Goal: Entertainment & Leisure: Consume media (video, audio)

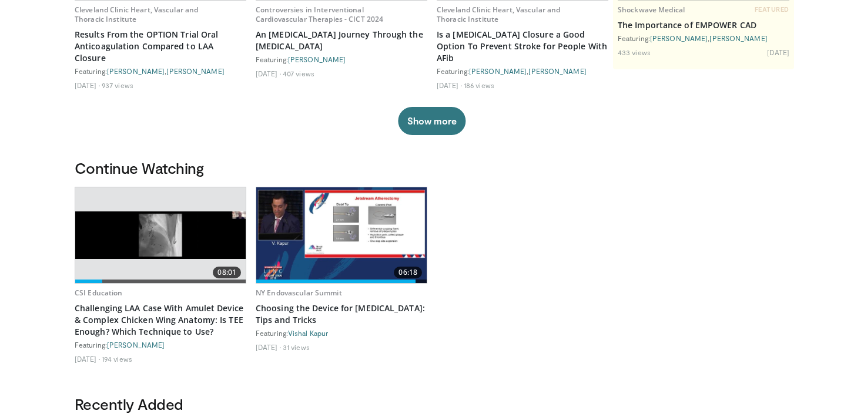
scroll to position [293, 0]
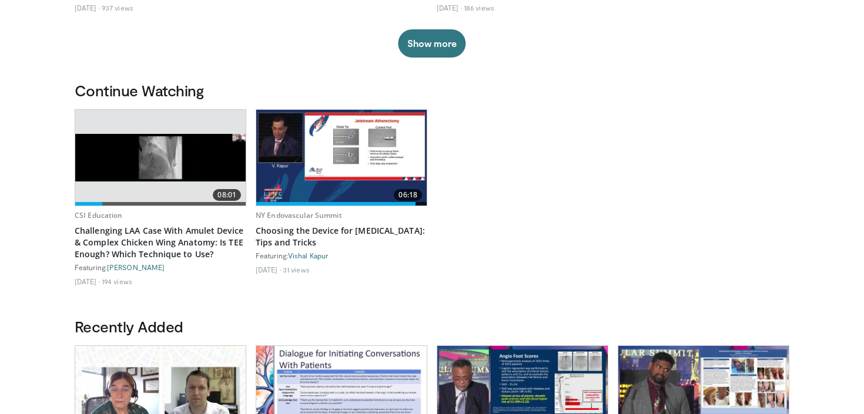
click at [163, 147] on img at bounding box center [160, 158] width 170 height 48
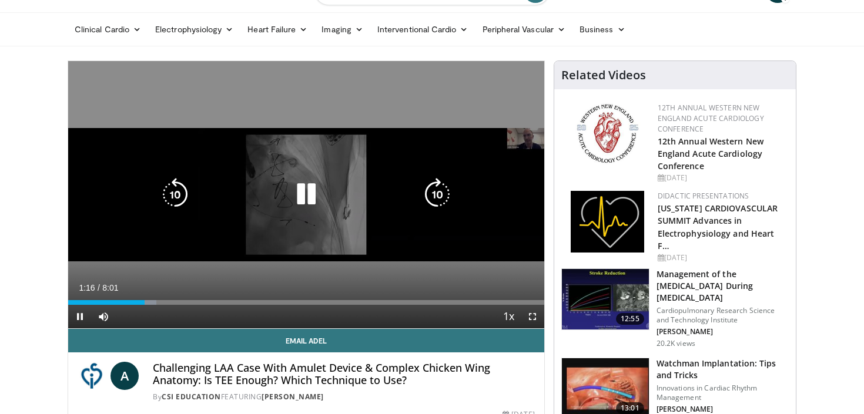
scroll to position [38, 0]
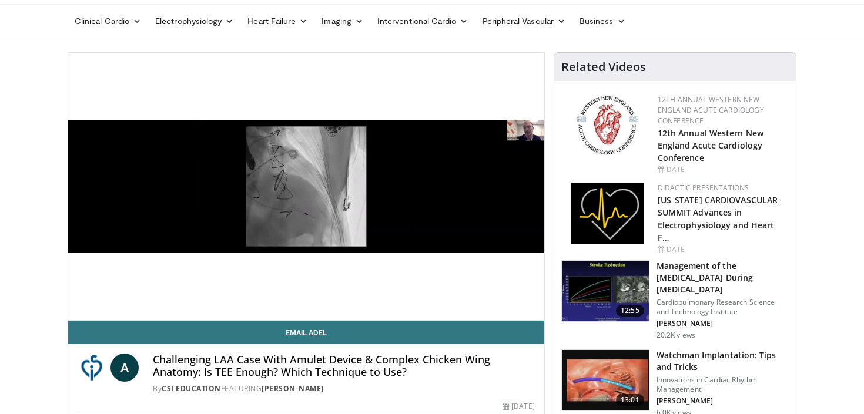
drag, startPoint x: 146, startPoint y: 297, endPoint x: 29, endPoint y: 293, distance: 117.0
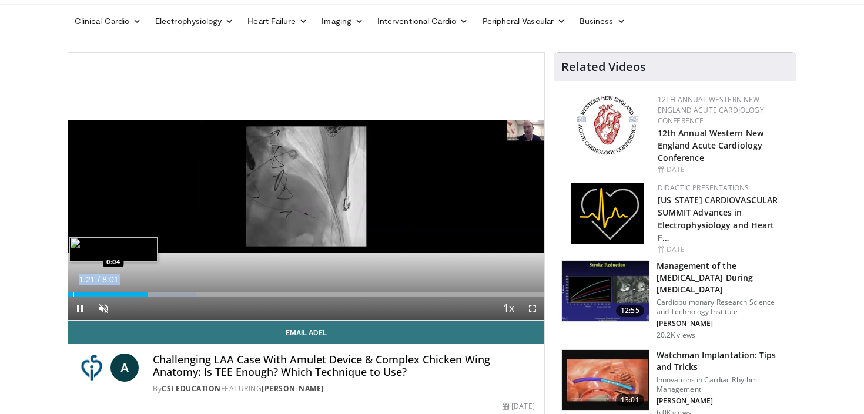
click at [73, 294] on div "Progress Bar" at bounding box center [73, 294] width 1 height 5
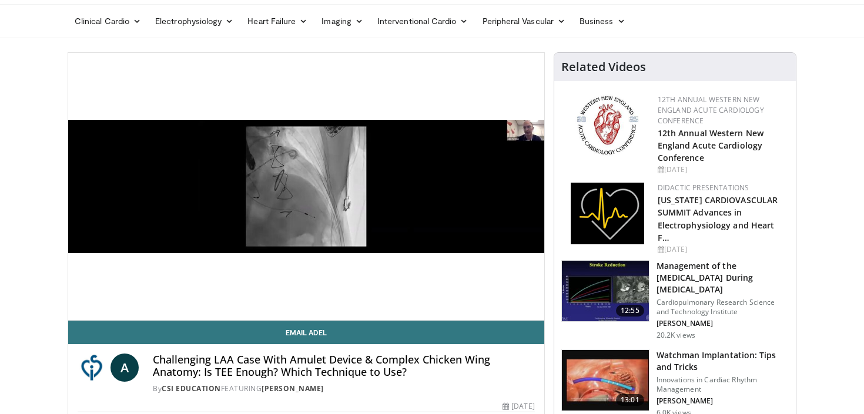
click at [68, 295] on div "**********" at bounding box center [306, 251] width 477 height 398
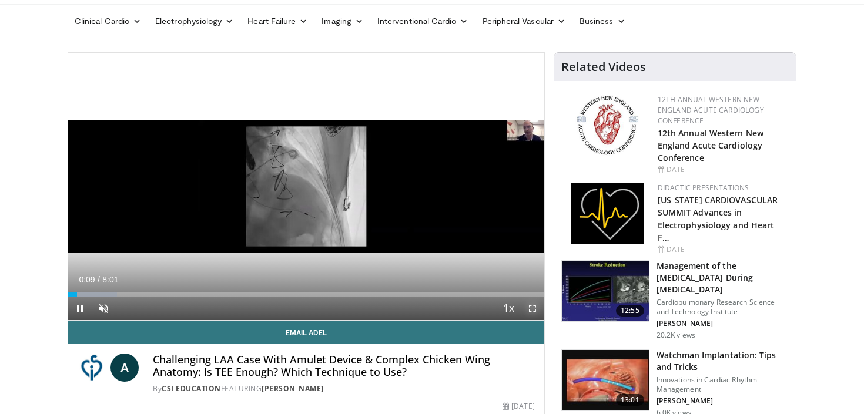
click at [534, 307] on span "Video Player" at bounding box center [533, 309] width 24 height 24
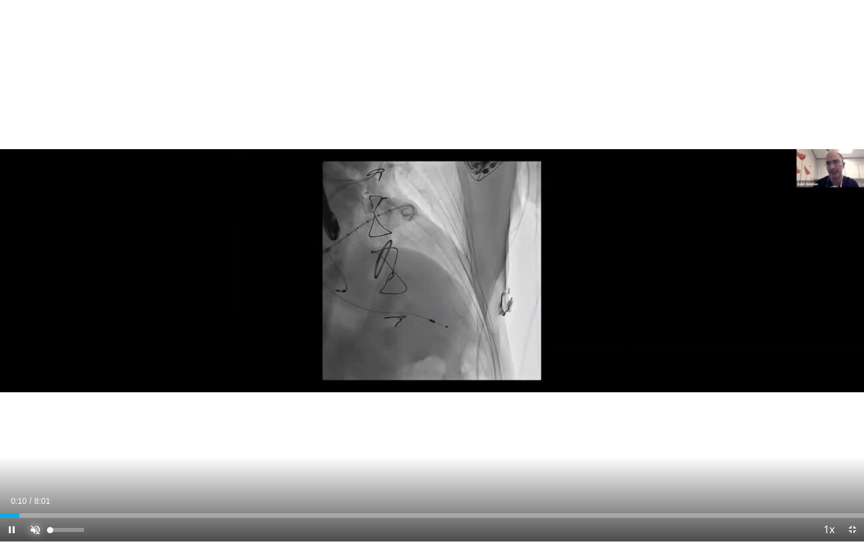
click at [35, 414] on span "Video Player" at bounding box center [36, 530] width 24 height 24
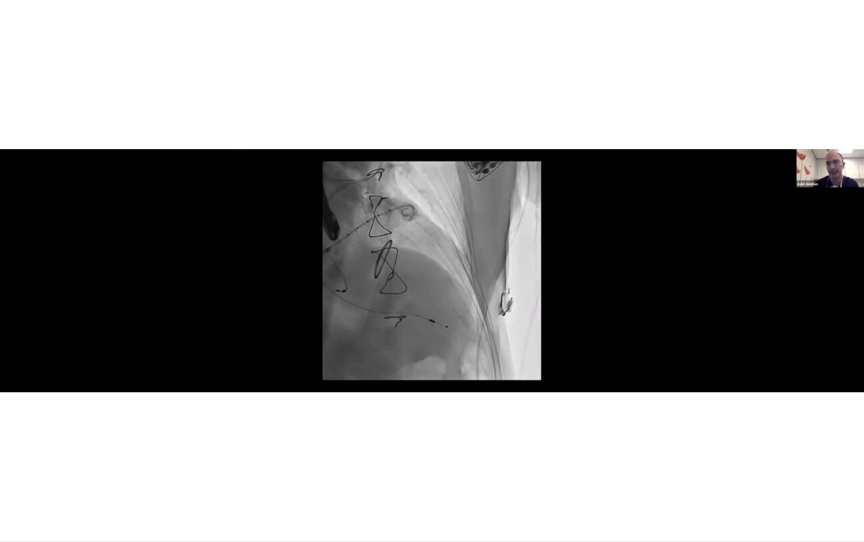
click at [9, 414] on video-js "**********" at bounding box center [432, 271] width 864 height 542
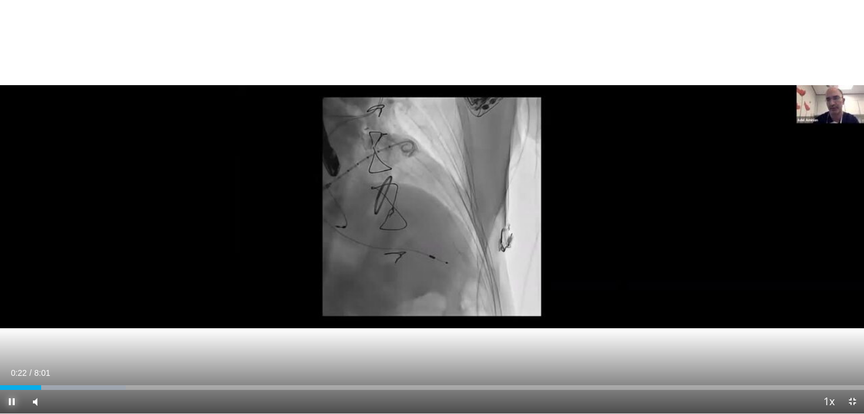
click at [11, 403] on span "Video Player" at bounding box center [12, 402] width 24 height 24
click at [15, 401] on span "Video Player" at bounding box center [12, 402] width 24 height 24
click at [12, 400] on span "Video Player" at bounding box center [12, 402] width 24 height 24
click at [12, 401] on span "Video Player" at bounding box center [12, 402] width 24 height 24
click at [11, 404] on video-js "**********" at bounding box center [432, 207] width 864 height 414
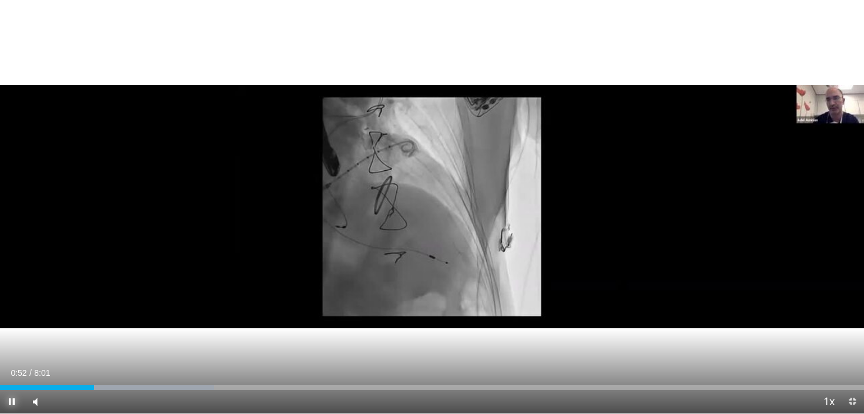
click at [14, 403] on span "Video Player" at bounding box center [12, 402] width 24 height 24
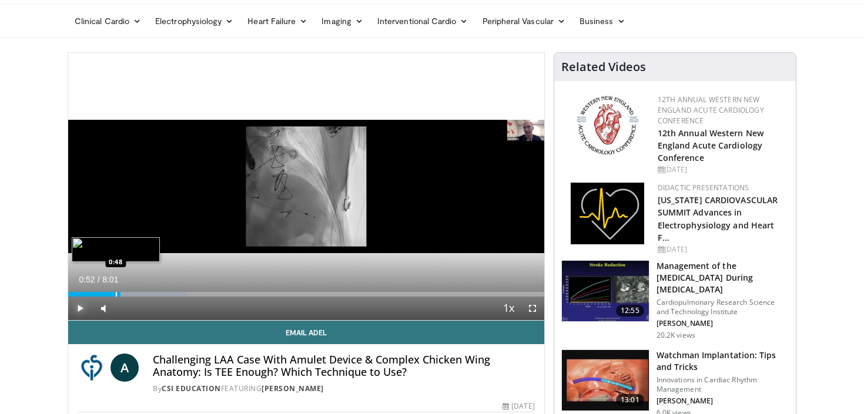
click at [116, 293] on div "Progress Bar" at bounding box center [116, 294] width 1 height 5
click at [82, 305] on span "Video Player" at bounding box center [80, 309] width 24 height 24
click at [120, 298] on div "Current Time 0:58 / Duration 8:01 Pause Skip Backward Skip Forward Mute 100% Lo…" at bounding box center [306, 309] width 476 height 24
click at [120, 296] on div "Progress Bar" at bounding box center [120, 294] width 1 height 5
click at [79, 308] on span "Video Player" at bounding box center [80, 309] width 24 height 24
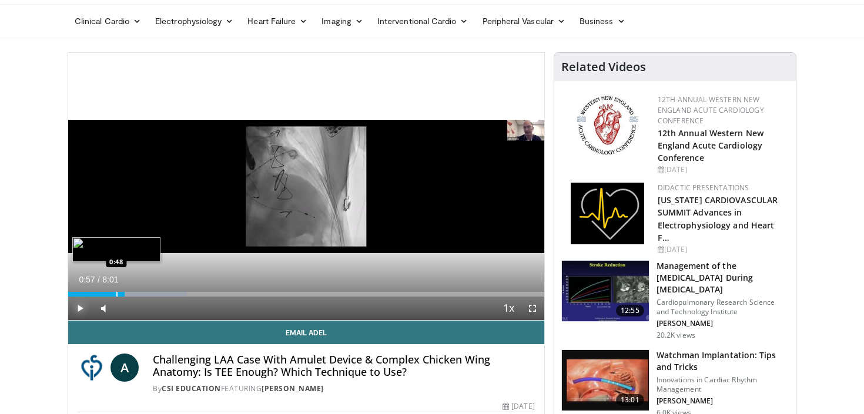
click at [117, 296] on div "Progress Bar" at bounding box center [116, 294] width 1 height 5
click at [82, 306] on span "Video Player" at bounding box center [80, 309] width 24 height 24
click at [81, 307] on span "Video Player" at bounding box center [80, 309] width 24 height 24
drag, startPoint x: 122, startPoint y: 295, endPoint x: 54, endPoint y: 293, distance: 67.6
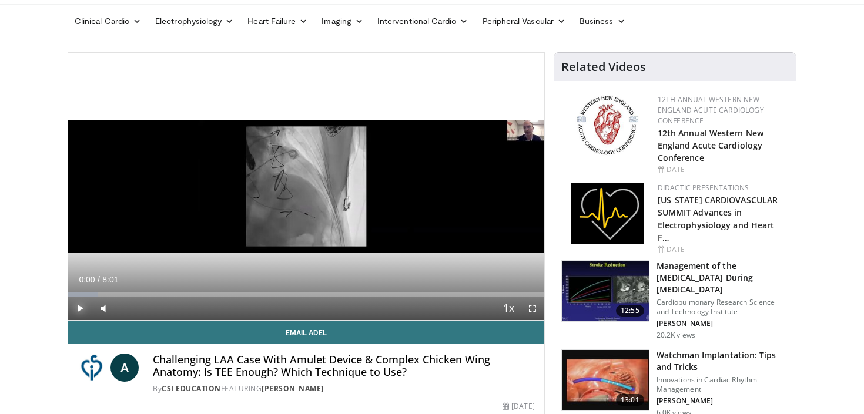
click at [85, 312] on span "Video Player" at bounding box center [80, 309] width 24 height 24
click at [82, 308] on span "Video Player" at bounding box center [80, 309] width 24 height 24
click at [83, 308] on span "Video Player" at bounding box center [80, 309] width 24 height 24
click at [78, 309] on span "Video Player" at bounding box center [80, 309] width 24 height 24
click at [122, 296] on div "Progress Bar" at bounding box center [122, 294] width 1 height 5
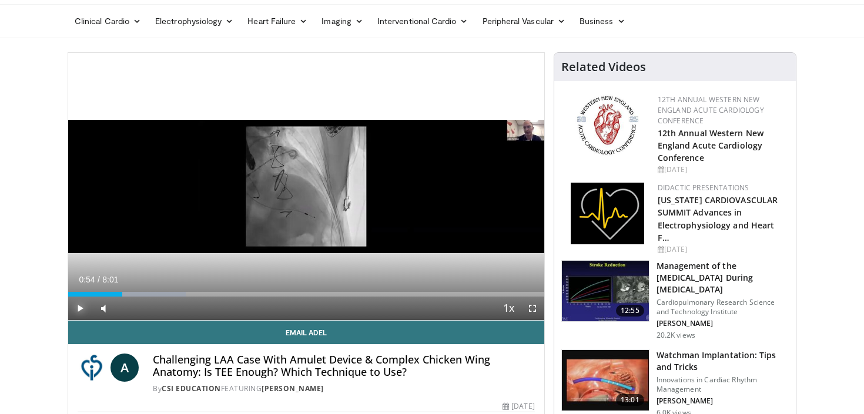
click at [80, 306] on span "Video Player" at bounding box center [80, 309] width 24 height 24
click at [81, 306] on span "Video Player" at bounding box center [80, 309] width 24 height 24
click at [123, 298] on div "Current Time 1:00 / Duration 8:01 Play Skip Backward Skip Forward Mute 0% Loade…" at bounding box center [306, 309] width 476 height 24
click at [125, 296] on div "Progress Bar" at bounding box center [125, 294] width 1 height 5
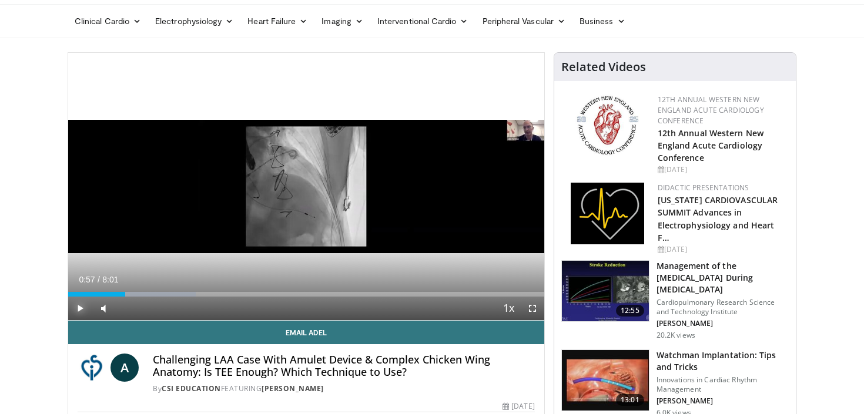
click at [83, 306] on span "Video Player" at bounding box center [80, 309] width 24 height 24
click at [77, 310] on span "Video Player" at bounding box center [80, 309] width 24 height 24
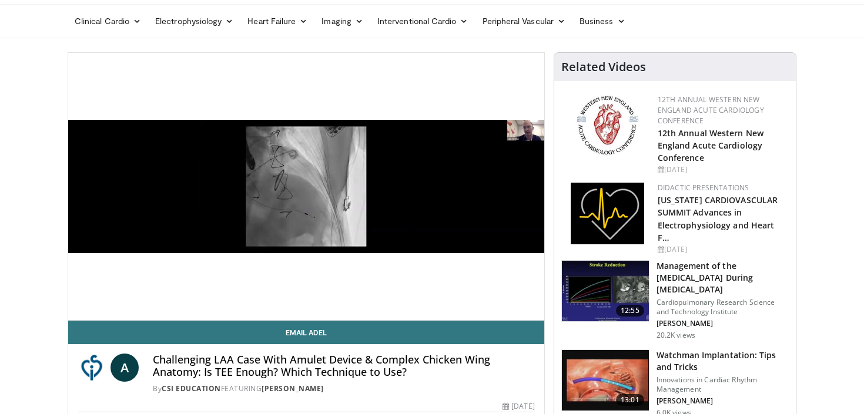
click at [77, 310] on video-js "**********" at bounding box center [306, 187] width 476 height 268
click at [80, 311] on div "10 seconds Tap to unmute" at bounding box center [306, 186] width 476 height 267
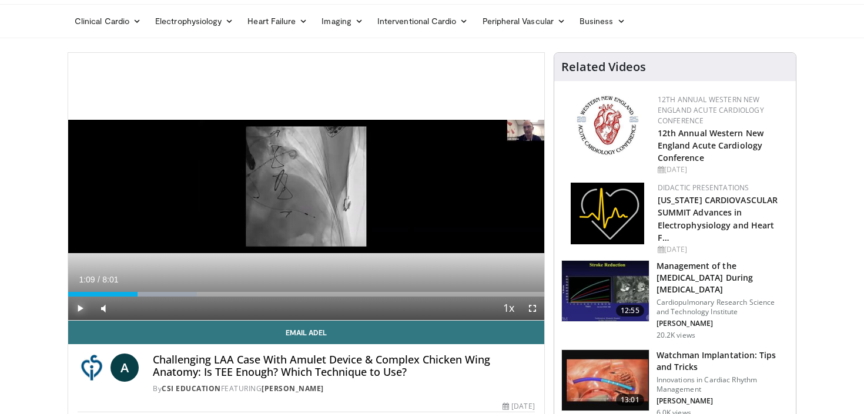
click at [76, 308] on span "Video Player" at bounding box center [80, 309] width 24 height 24
click at [75, 310] on span "Video Player" at bounding box center [80, 309] width 24 height 24
click at [140, 297] on div "Current Time 1:16 / Duration 8:01 Play Skip Backward Skip Forward Mute 100% Loa…" at bounding box center [306, 309] width 476 height 24
click at [139, 295] on div "Progress Bar" at bounding box center [139, 294] width 1 height 5
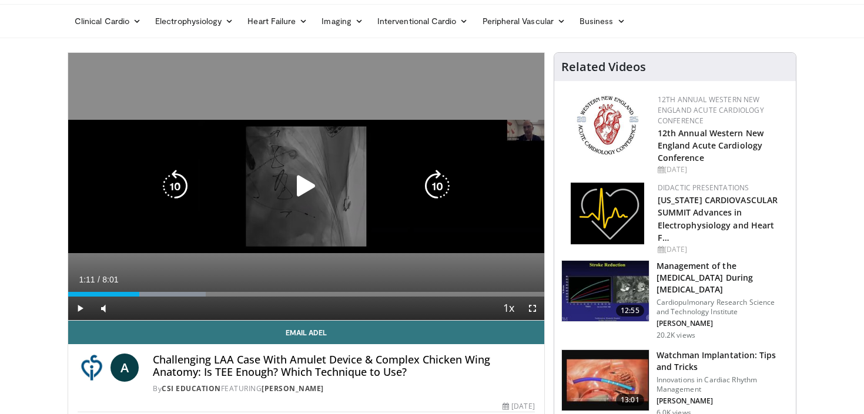
click at [296, 186] on icon "Video Player" at bounding box center [306, 186] width 33 height 33
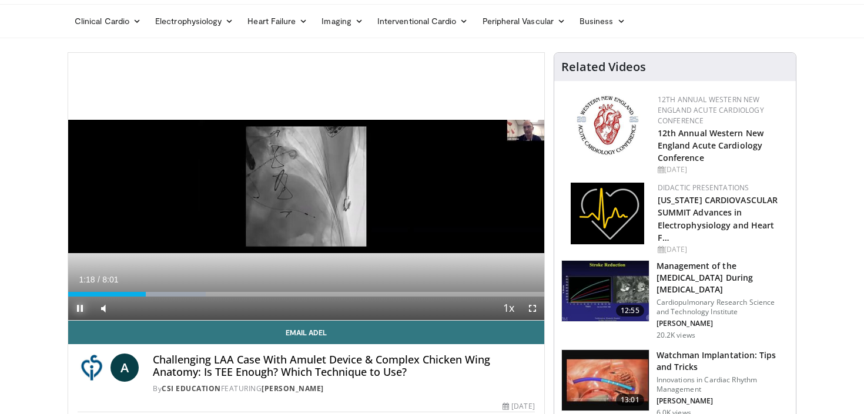
click at [79, 307] on span "Video Player" at bounding box center [80, 309] width 24 height 24
click at [143, 296] on div "Progress Bar" at bounding box center [143, 294] width 1 height 5
click at [75, 306] on span "Video Player" at bounding box center [80, 309] width 24 height 24
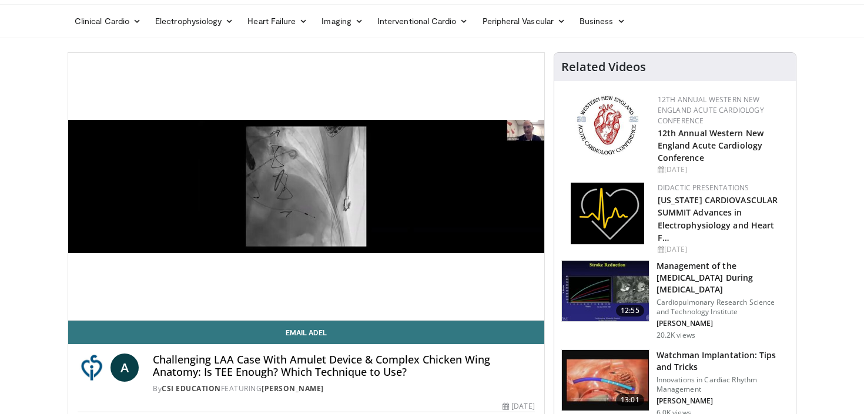
click at [78, 311] on video-js "**********" at bounding box center [306, 187] width 476 height 268
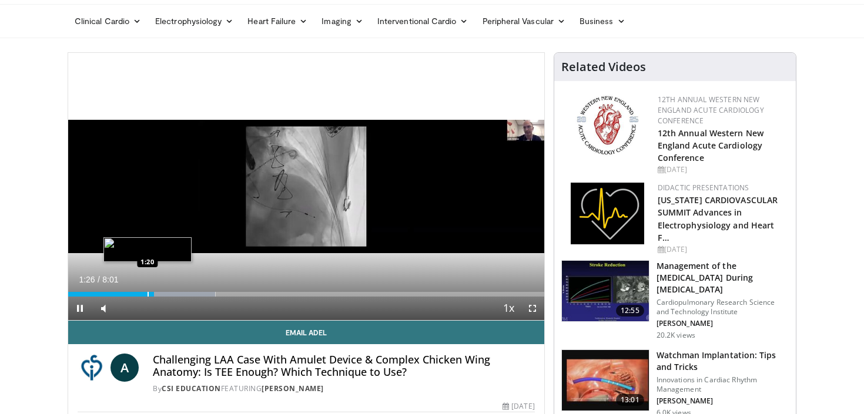
click at [147, 293] on div "Progress Bar" at bounding box center [147, 294] width 1 height 5
click at [82, 307] on span "Video Player" at bounding box center [80, 309] width 24 height 24
click at [148, 295] on div "Progress Bar" at bounding box center [148, 294] width 1 height 5
click at [84, 307] on span "Video Player" at bounding box center [80, 309] width 24 height 24
click at [77, 308] on span "Video Player" at bounding box center [80, 309] width 24 height 24
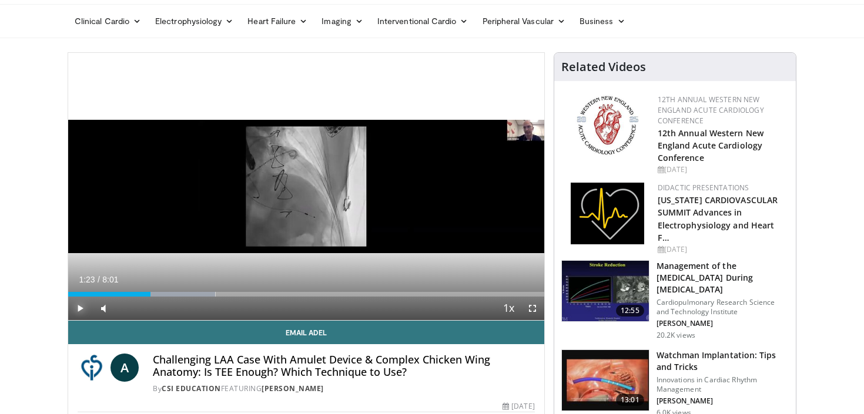
click at [80, 310] on span "Video Player" at bounding box center [80, 309] width 24 height 24
click at [82, 307] on span "Video Player" at bounding box center [80, 309] width 24 height 24
click at [83, 309] on span "Video Player" at bounding box center [80, 309] width 24 height 24
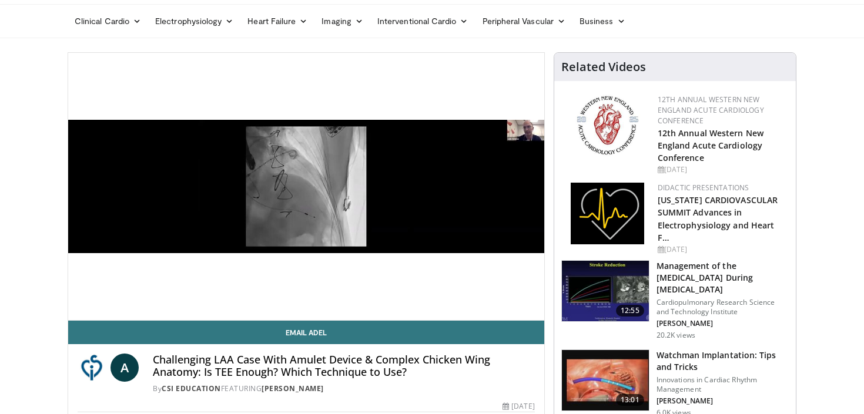
click at [83, 309] on video-js "**********" at bounding box center [306, 187] width 476 height 268
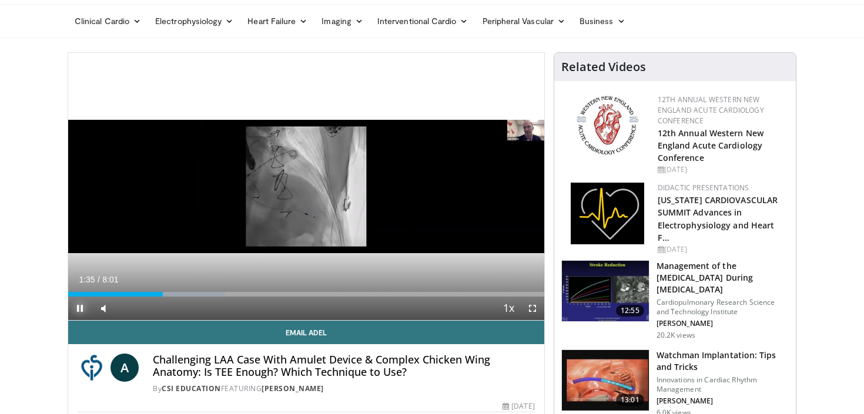
click at [78, 306] on span "Video Player" at bounding box center [80, 309] width 24 height 24
click at [157, 293] on div "Progress Bar" at bounding box center [157, 294] width 1 height 5
click at [78, 308] on span "Video Player" at bounding box center [80, 309] width 24 height 24
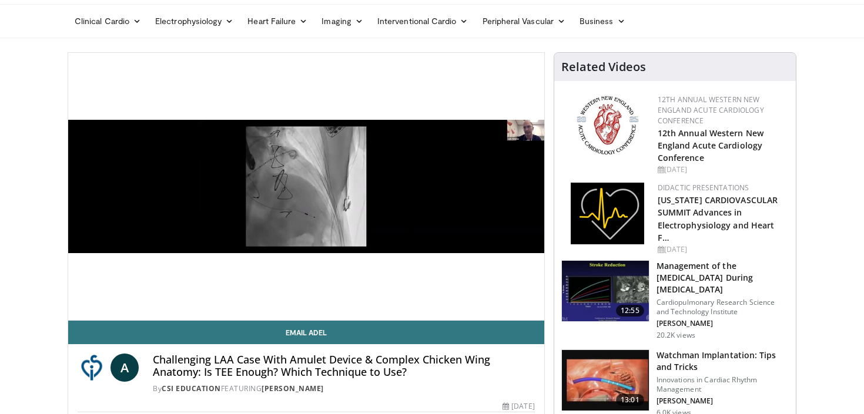
click at [78, 309] on video-js "**********" at bounding box center [306, 187] width 476 height 268
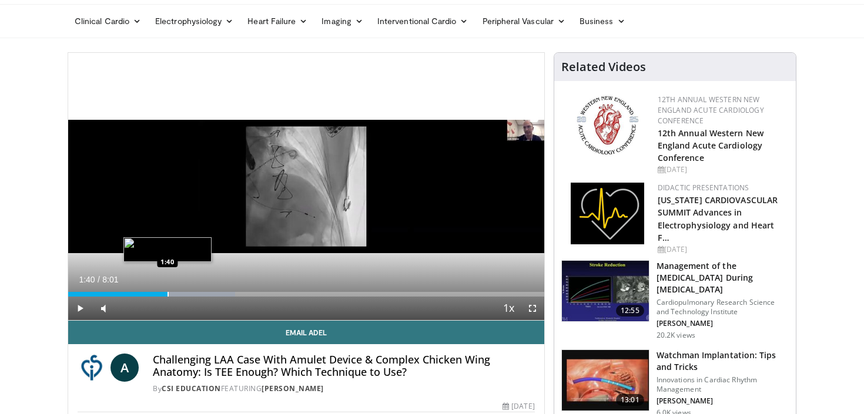
click at [167, 293] on div "Progress Bar" at bounding box center [167, 294] width 1 height 5
click at [157, 295] on div "Progress Bar" at bounding box center [157, 294] width 1 height 5
click at [152, 296] on div "Progress Bar" at bounding box center [152, 294] width 1 height 5
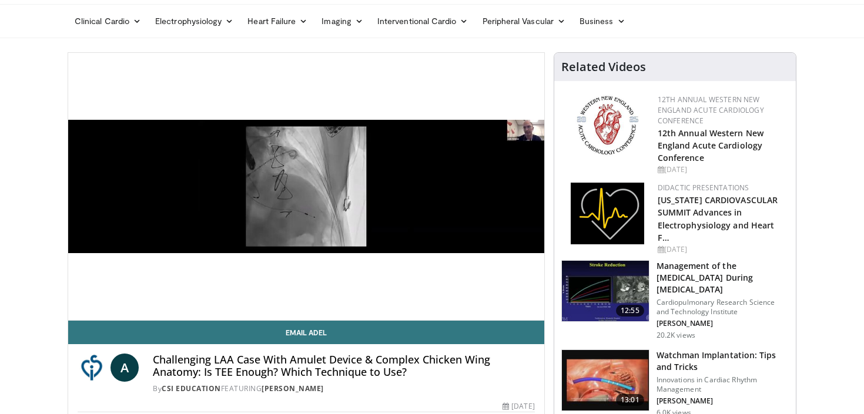
click at [77, 308] on div "10 seconds Tap to unmute" at bounding box center [306, 186] width 476 height 267
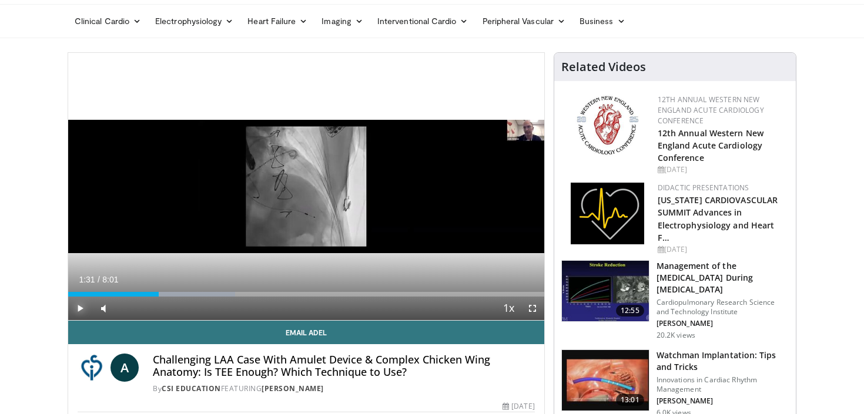
click at [79, 307] on span "Video Player" at bounding box center [80, 309] width 24 height 24
click at [80, 305] on span "Video Player" at bounding box center [80, 309] width 24 height 24
click at [179, 297] on div "Current Time 1:57 / Duration 8:01 Pause Skip Backward Skip Forward Mute 0% Load…" at bounding box center [306, 309] width 476 height 24
click at [179, 292] on div "Progress Bar" at bounding box center [179, 294] width 1 height 5
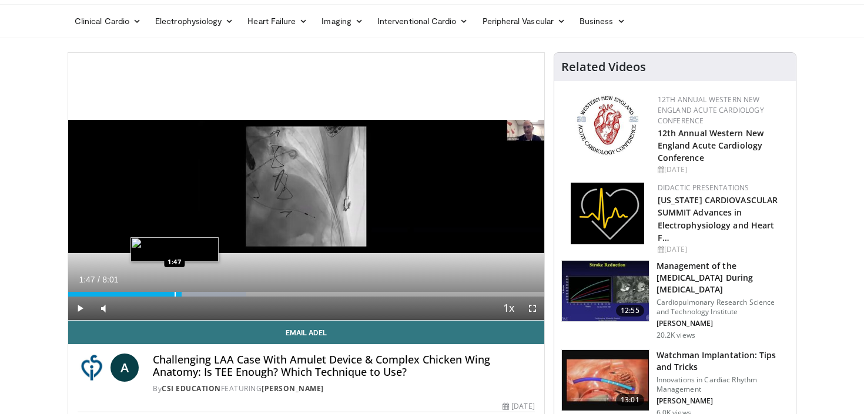
click at [175, 295] on div "Progress Bar" at bounding box center [175, 294] width 1 height 5
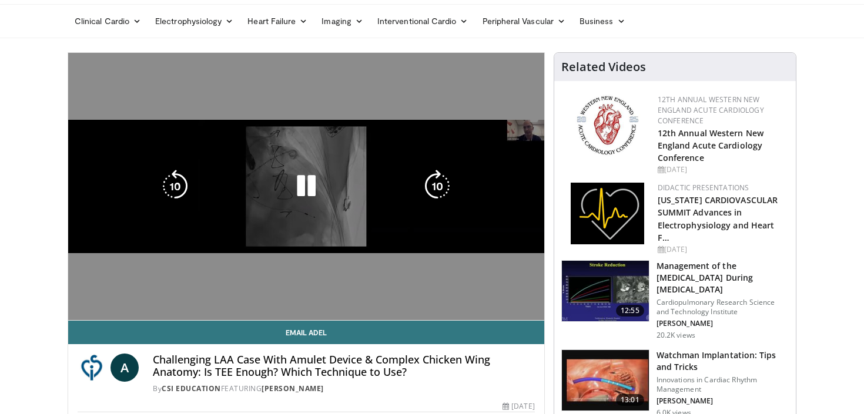
click at [167, 295] on video-js "**********" at bounding box center [306, 187] width 476 height 268
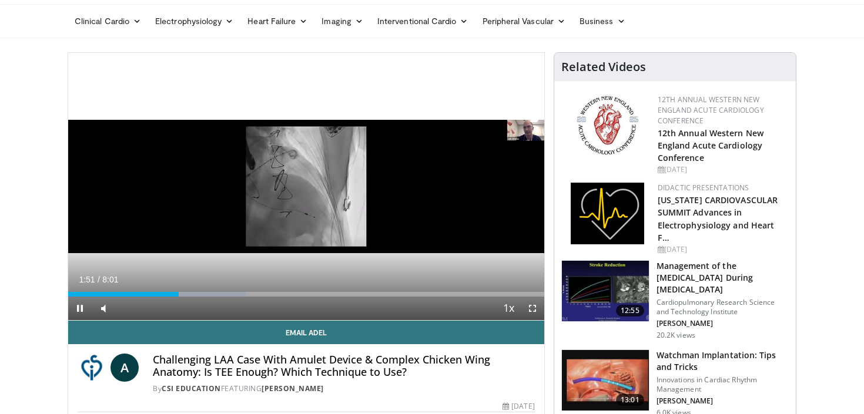
click at [169, 298] on div "Current Time 1:51 / Duration 8:01 Pause Skip Backward Skip Forward Mute 86% Loa…" at bounding box center [306, 309] width 476 height 24
click at [169, 298] on div "Current Time 1:52 / Duration 8:01 Pause Skip Backward Skip Forward Mute 86% Loa…" at bounding box center [306, 309] width 476 height 24
click at [172, 294] on div "Progress Bar" at bounding box center [172, 294] width 1 height 5
click at [80, 309] on span "Video Player" at bounding box center [80, 309] width 24 height 24
click at [79, 312] on span "Video Player" at bounding box center [80, 309] width 24 height 24
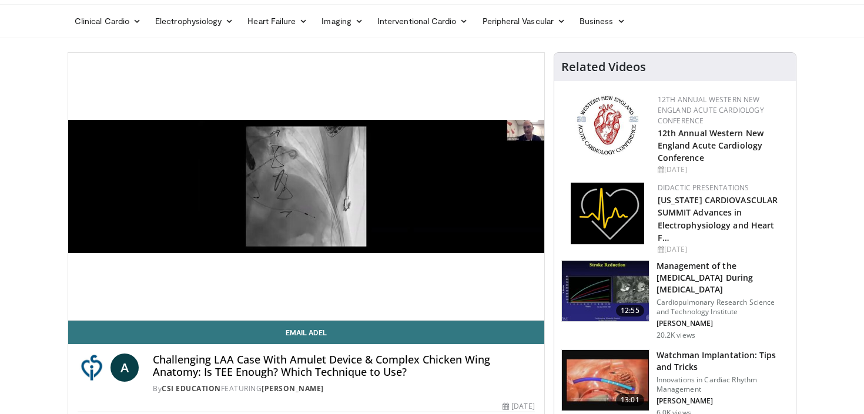
click at [79, 308] on div "10 seconds Tap to unmute" at bounding box center [306, 186] width 476 height 267
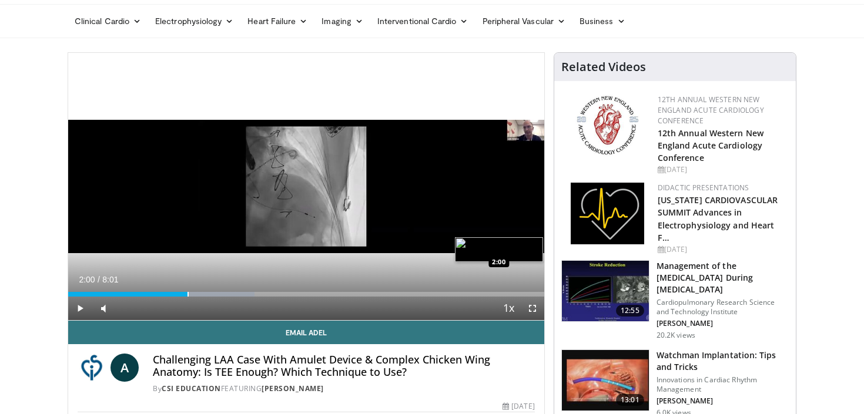
click at [187, 296] on div "Loaded : 39.19% 2:00 2:00" at bounding box center [306, 294] width 476 height 5
click at [85, 308] on span "Video Player" at bounding box center [80, 309] width 24 height 24
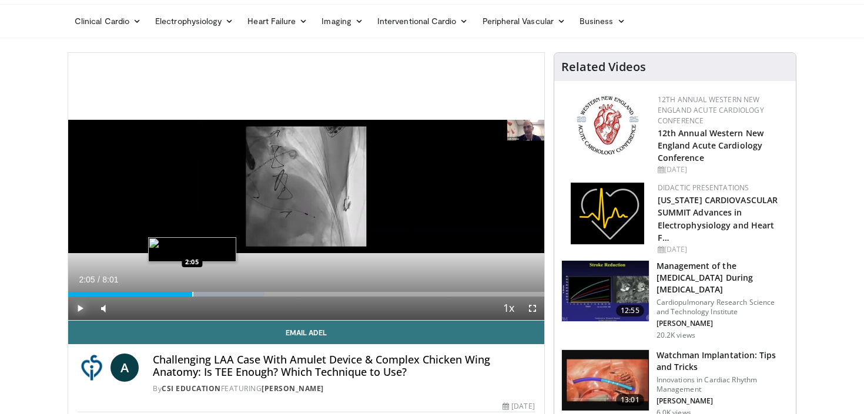
click at [192, 296] on div "Progress Bar" at bounding box center [192, 294] width 1 height 5
click at [193, 295] on div "Progress Bar" at bounding box center [193, 294] width 1 height 5
click at [187, 295] on div "Progress Bar" at bounding box center [187, 294] width 1 height 5
click at [181, 297] on div "Current Time 2:02 / Duration 8:01 Pause Skip Backward Skip Forward Mute 0% Load…" at bounding box center [306, 309] width 476 height 24
click at [184, 295] on div "Progress Bar" at bounding box center [184, 294] width 1 height 5
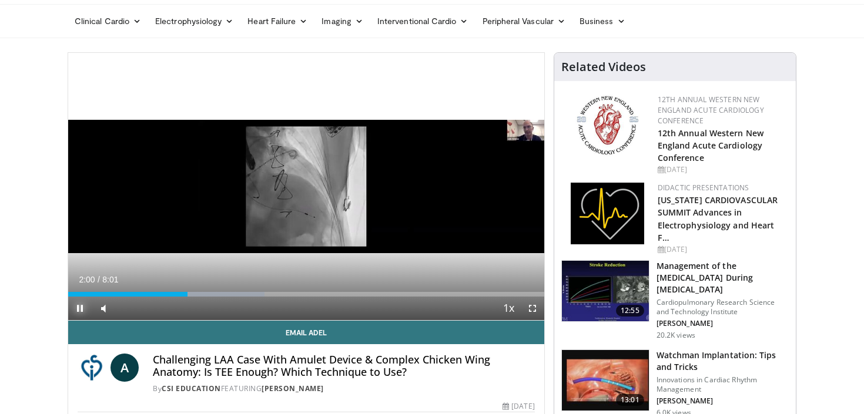
click at [80, 307] on span "Video Player" at bounding box center [80, 309] width 24 height 24
click at [78, 309] on span "Video Player" at bounding box center [80, 309] width 24 height 24
click at [180, 295] on div "Progress Bar" at bounding box center [180, 294] width 1 height 5
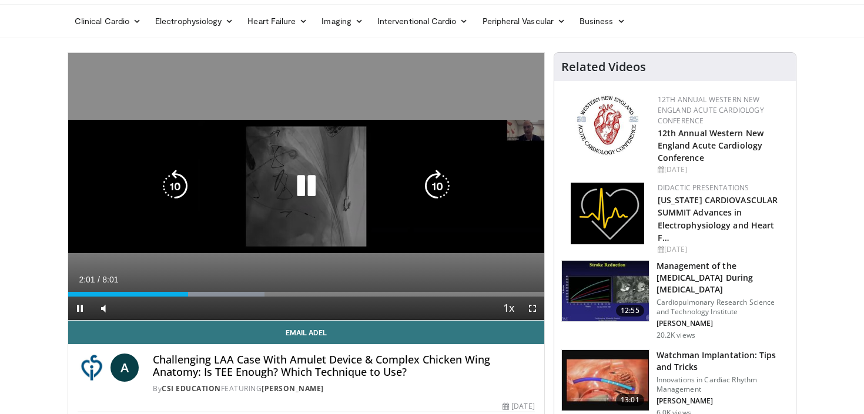
click at [108, 261] on div "10 seconds Tap to unmute" at bounding box center [306, 186] width 476 height 267
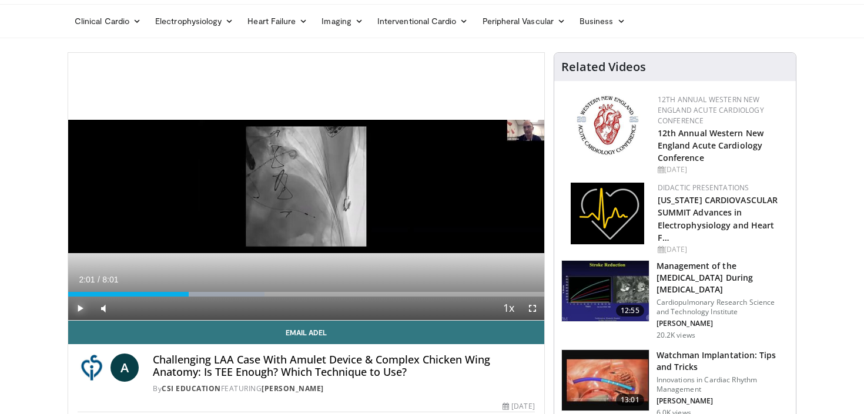
click at [79, 307] on span "Video Player" at bounding box center [80, 309] width 24 height 24
click at [81, 309] on span "Video Player" at bounding box center [80, 309] width 24 height 24
click at [83, 311] on span "Video Player" at bounding box center [80, 309] width 24 height 24
click at [81, 309] on span "Video Player" at bounding box center [80, 309] width 24 height 24
click at [78, 308] on span "Video Player" at bounding box center [80, 309] width 24 height 24
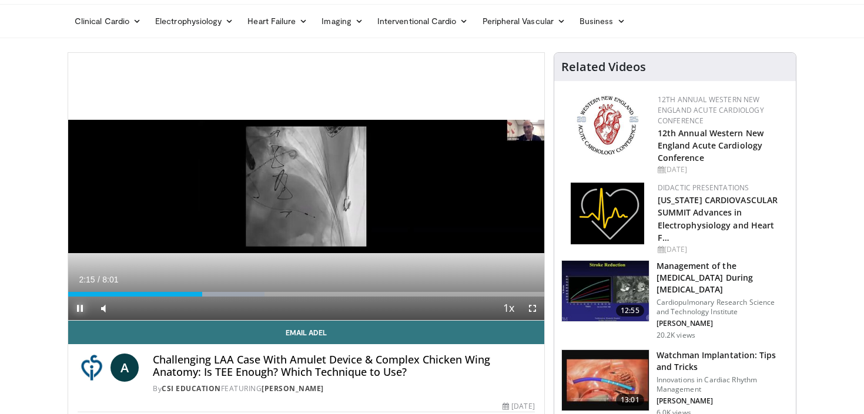
click at [80, 308] on span "Video Player" at bounding box center [80, 309] width 24 height 24
click at [79, 310] on span "Video Player" at bounding box center [80, 309] width 24 height 24
click at [80, 309] on span "Video Player" at bounding box center [80, 309] width 24 height 24
click at [80, 306] on span "Video Player" at bounding box center [80, 309] width 24 height 24
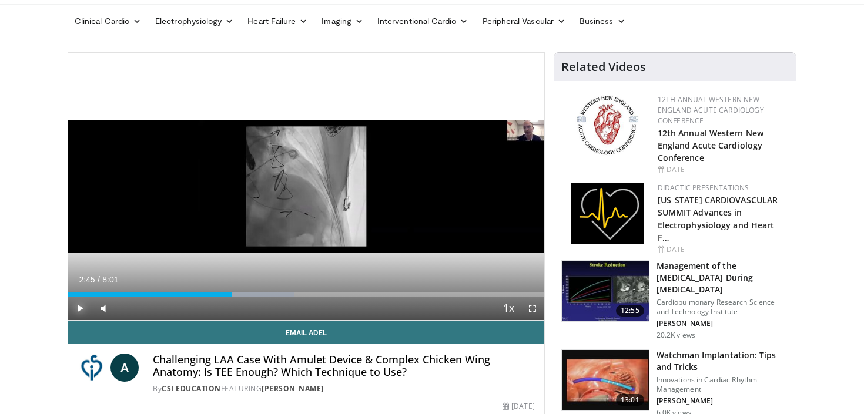
click at [83, 306] on span "Video Player" at bounding box center [80, 309] width 24 height 24
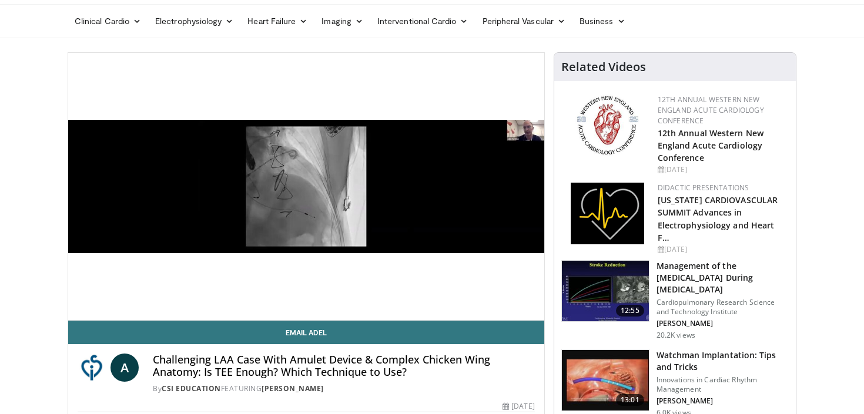
click at [82, 307] on div "10 seconds Tap to unmute" at bounding box center [306, 186] width 476 height 267
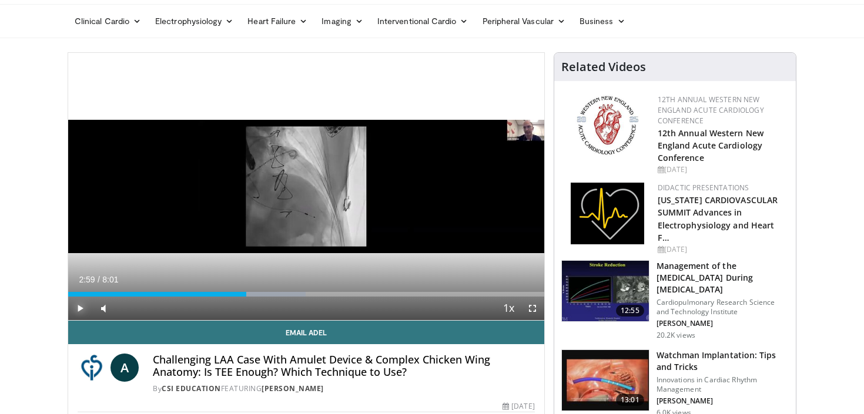
click at [80, 310] on span "Video Player" at bounding box center [80, 309] width 24 height 24
click at [241, 294] on div "Progress Bar" at bounding box center [241, 294] width 1 height 5
click at [81, 308] on span "Video Player" at bounding box center [80, 309] width 24 height 24
click at [242, 297] on div "Current Time 2:58 / Duration 8:01 Play Skip Backward Skip Forward Mute 23% Load…" at bounding box center [306, 309] width 476 height 24
click at [243, 297] on div "Current Time 2:58 / Duration 8:01 Play Skip Backward Skip Forward Mute 23% Load…" at bounding box center [306, 309] width 476 height 24
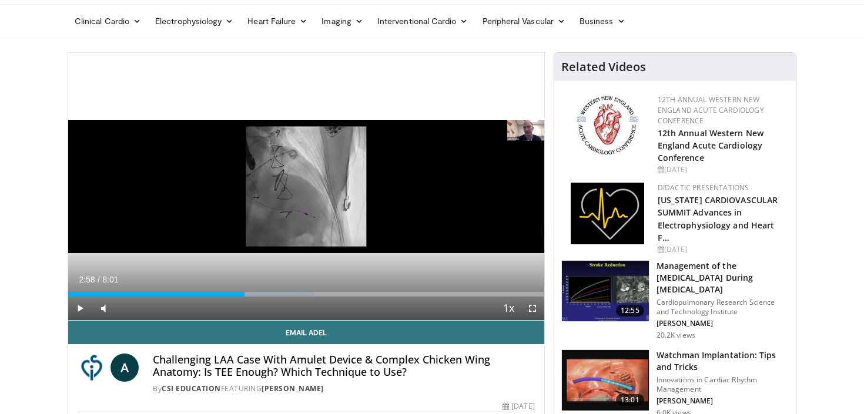
click at [243, 297] on div "Current Time 2:58 / Duration 8:01 Play Skip Backward Skip Forward Mute 23% Load…" at bounding box center [306, 309] width 476 height 24
click at [239, 296] on div "Progress Bar" at bounding box center [239, 294] width 1 height 5
click at [80, 305] on span "Video Player" at bounding box center [80, 309] width 24 height 24
click at [79, 308] on video-js "**********" at bounding box center [306, 187] width 476 height 268
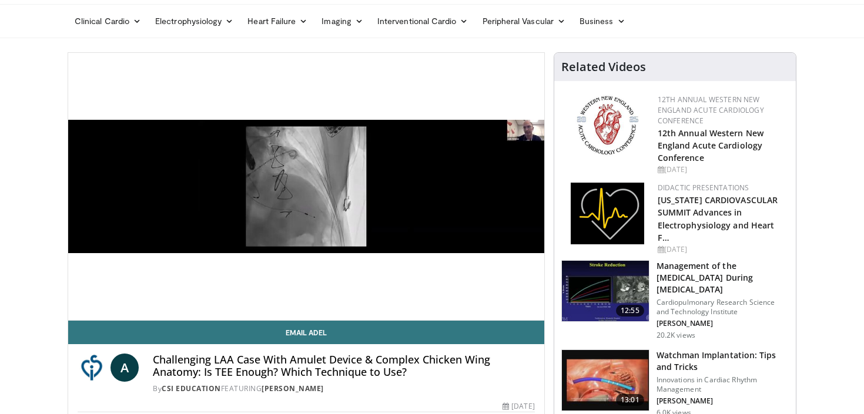
click at [80, 307] on div "10 seconds Tap to unmute" at bounding box center [306, 186] width 476 height 267
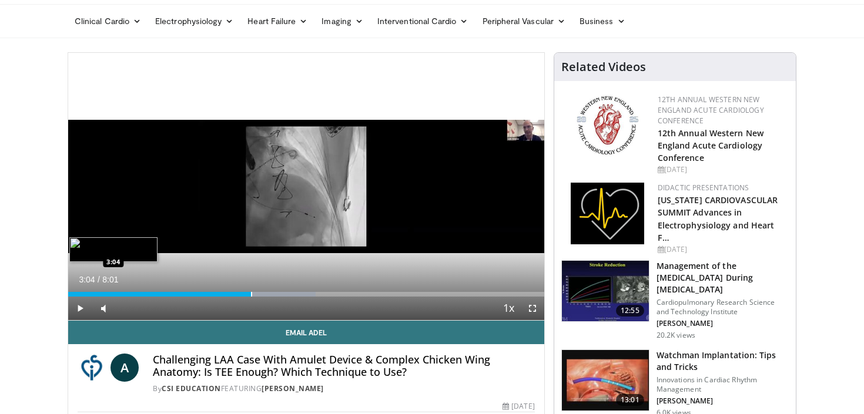
click at [251, 296] on div "Loaded : 51.98% 3:04 3:04" at bounding box center [306, 294] width 476 height 5
click at [81, 307] on span "Video Player" at bounding box center [80, 309] width 24 height 24
click at [78, 306] on span "Video Player" at bounding box center [80, 309] width 24 height 24
click at [249, 297] on div "Current Time 3:09 / Duration 8:01 Play Skip Backward Skip Forward Mute 100% Loa…" at bounding box center [306, 309] width 476 height 24
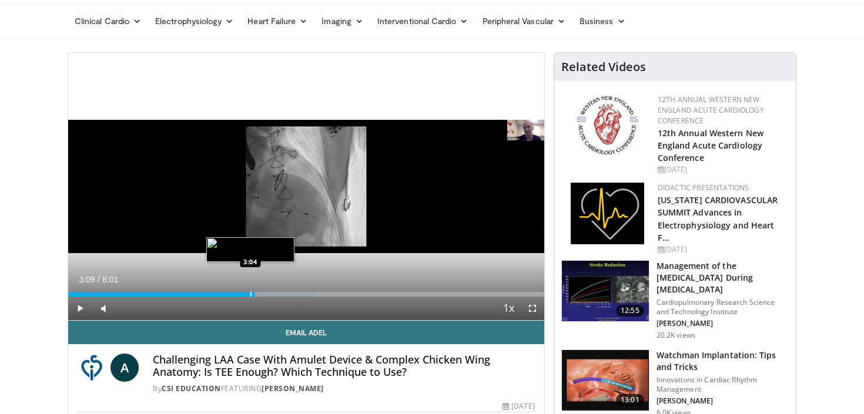
click at [250, 295] on div "Progress Bar" at bounding box center [250, 294] width 1 height 5
click at [72, 311] on span "Video Player" at bounding box center [80, 309] width 24 height 24
click at [80, 303] on span "Video Player" at bounding box center [80, 309] width 24 height 24
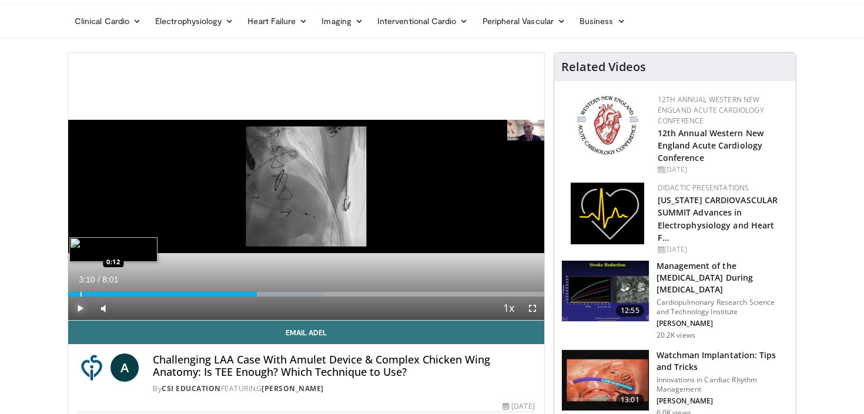
click at [253, 296] on div "Loaded : 53.62% 3:10 0:12" at bounding box center [306, 294] width 476 height 5
click at [78, 307] on span "Video Player" at bounding box center [80, 309] width 24 height 24
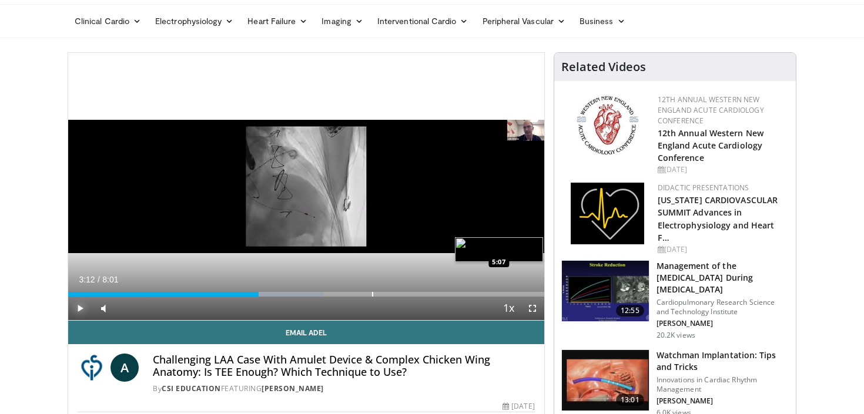
click at [251, 296] on div "3:12" at bounding box center [163, 294] width 190 height 5
click at [251, 296] on div "Loaded : 53.62% 3:12 5:07" at bounding box center [306, 294] width 476 height 5
click at [80, 307] on span "Video Player" at bounding box center [80, 309] width 24 height 24
click at [82, 311] on span "Video Player" at bounding box center [80, 309] width 24 height 24
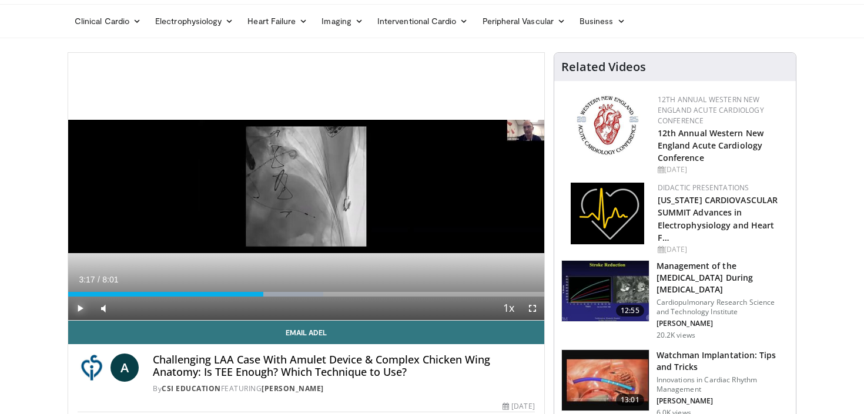
click at [82, 311] on video-js "**********" at bounding box center [306, 187] width 476 height 268
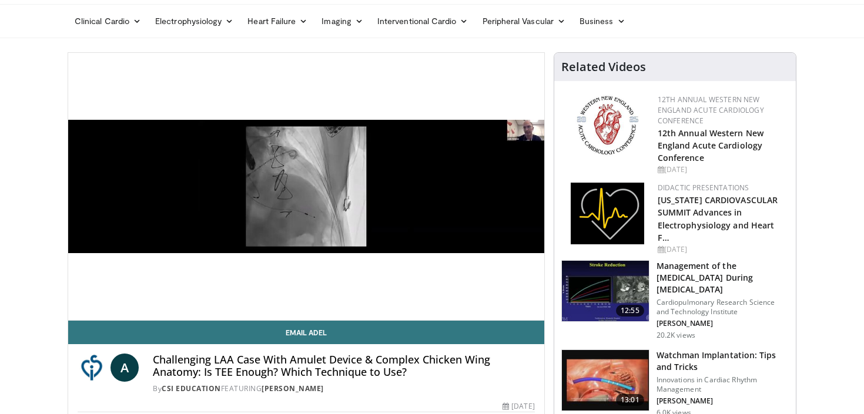
click at [79, 309] on video-js "**********" at bounding box center [306, 187] width 476 height 268
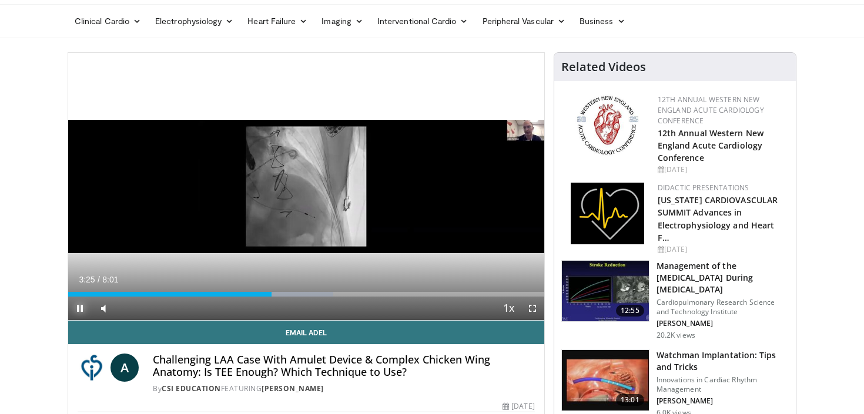
click at [81, 311] on span "Video Player" at bounding box center [80, 309] width 24 height 24
click at [266, 296] on div "3:25" at bounding box center [169, 294] width 203 height 5
click at [266, 296] on div "Loaded : 55.68% 3:25 0:25" at bounding box center [306, 294] width 476 height 5
click at [82, 308] on span "Video Player" at bounding box center [80, 309] width 24 height 24
click at [81, 307] on span "Video Player" at bounding box center [80, 309] width 24 height 24
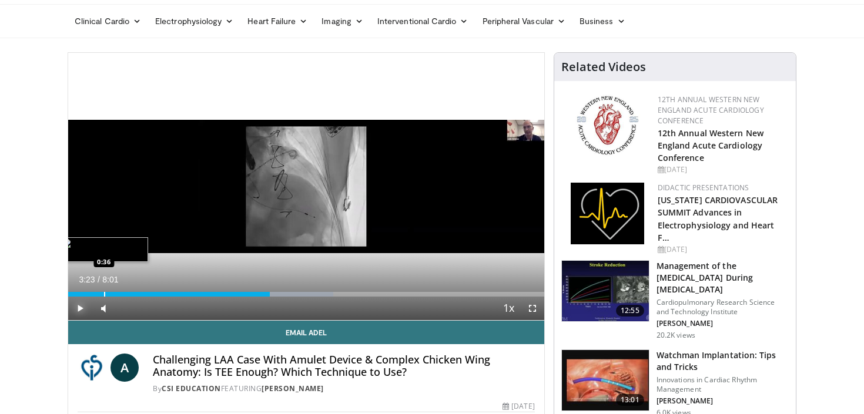
click at [264, 296] on div "3:23" at bounding box center [169, 294] width 202 height 5
click at [264, 296] on div "Loaded : 55.68% 3:23 3:17" at bounding box center [306, 294] width 476 height 5
click at [86, 307] on span "Video Player" at bounding box center [80, 309] width 24 height 24
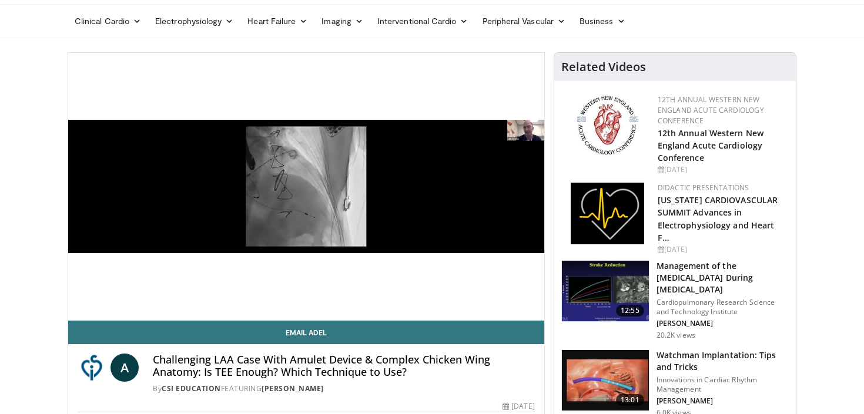
click at [80, 308] on div "10 seconds Tap to unmute" at bounding box center [306, 186] width 476 height 267
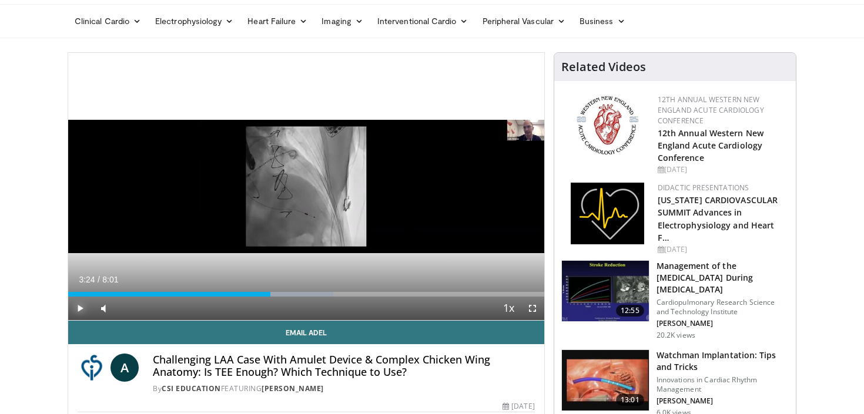
click at [82, 307] on span "Video Player" at bounding box center [80, 309] width 24 height 24
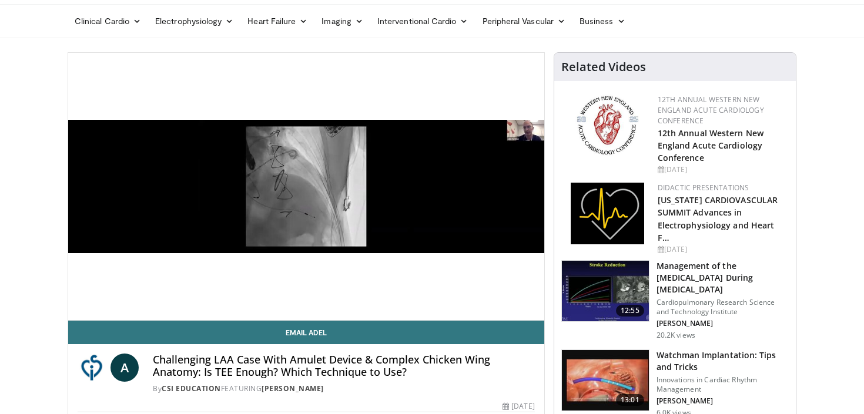
click at [82, 307] on video-js "**********" at bounding box center [306, 187] width 476 height 268
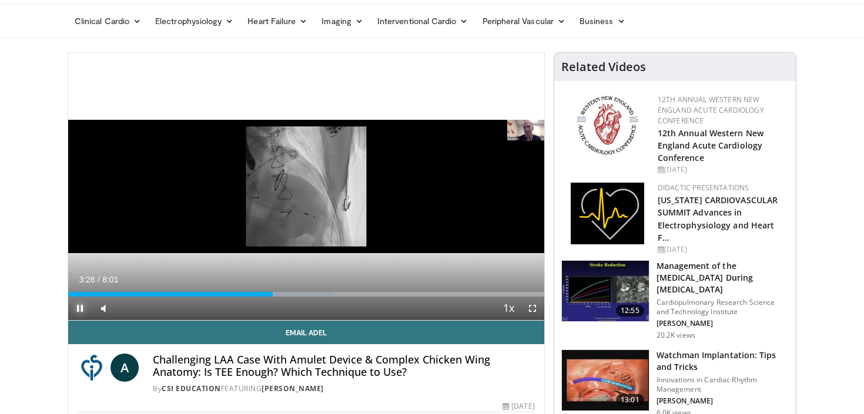
click at [80, 311] on span "Video Player" at bounding box center [80, 309] width 24 height 24
click at [81, 310] on span "Video Player" at bounding box center [80, 309] width 24 height 24
click at [82, 307] on span "Video Player" at bounding box center [80, 309] width 24 height 24
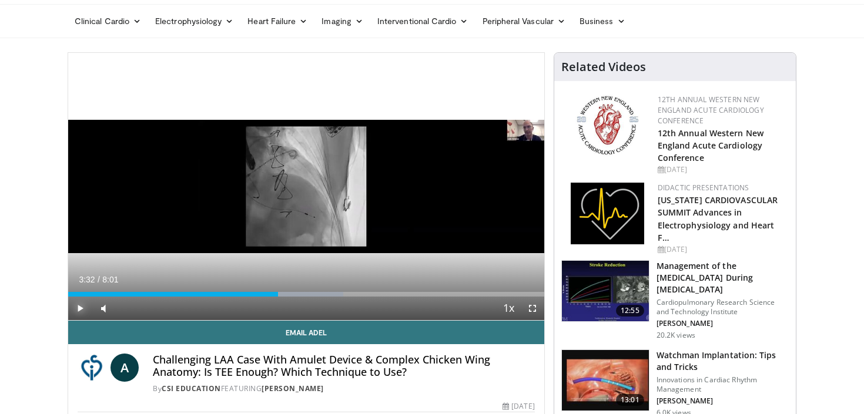
click at [79, 306] on span "Video Player" at bounding box center [80, 309] width 24 height 24
click at [79, 308] on span "Video Player" at bounding box center [80, 309] width 24 height 24
click at [79, 310] on span "Video Player" at bounding box center [80, 309] width 24 height 24
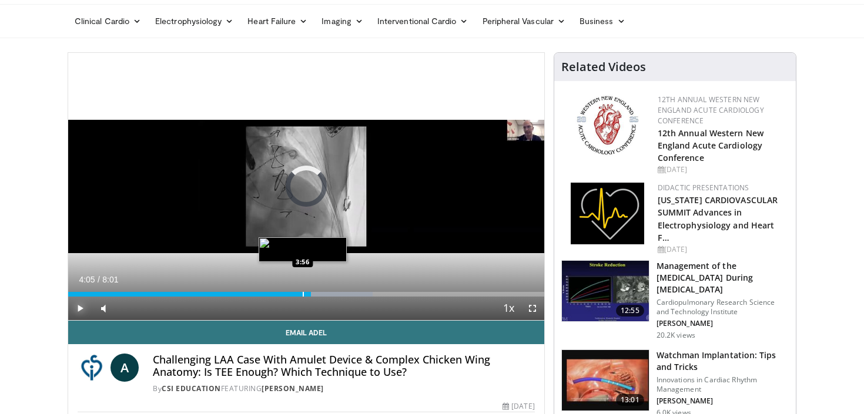
click at [303, 295] on div "Progress Bar" at bounding box center [303, 294] width 1 height 5
click at [82, 309] on span "Video Player" at bounding box center [80, 309] width 24 height 24
click at [78, 310] on span "Video Player" at bounding box center [80, 309] width 24 height 24
click at [80, 307] on span "Video Player" at bounding box center [80, 309] width 24 height 24
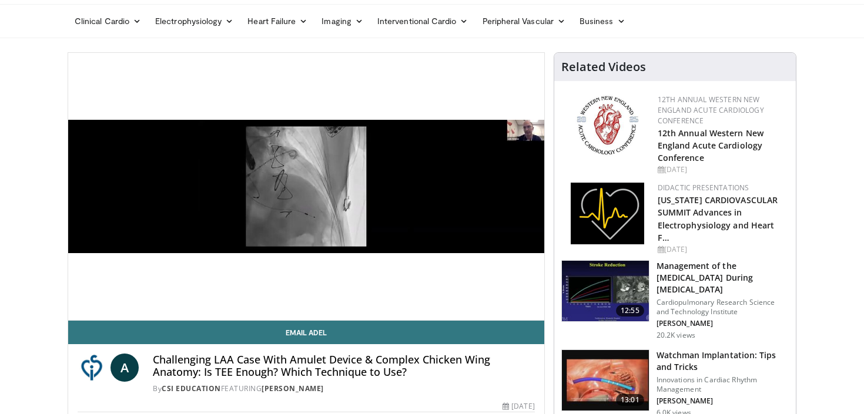
click at [80, 307] on video-js "**********" at bounding box center [306, 187] width 476 height 268
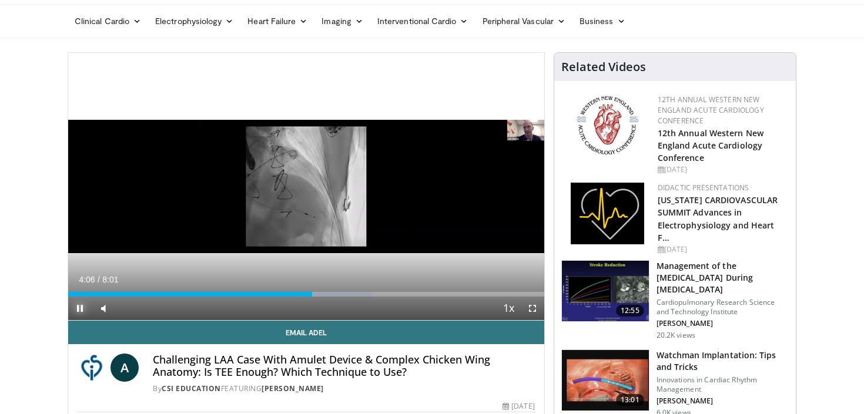
click at [79, 309] on span "Video Player" at bounding box center [80, 309] width 24 height 24
click at [79, 311] on span "Video Player" at bounding box center [80, 309] width 24 height 24
click at [79, 311] on video-js "**********" at bounding box center [306, 187] width 476 height 268
click at [78, 311] on span "Video Player" at bounding box center [80, 309] width 24 height 24
click at [80, 311] on span "Video Player" at bounding box center [80, 309] width 24 height 24
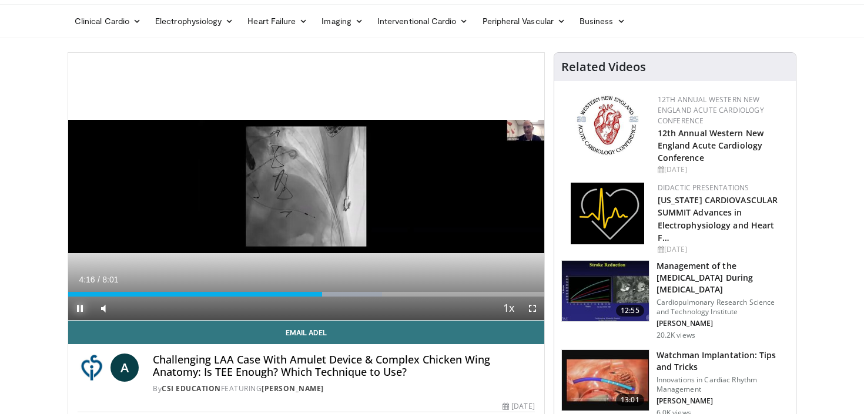
click at [79, 310] on span "Video Player" at bounding box center [80, 309] width 24 height 24
click at [79, 303] on span "Video Player" at bounding box center [80, 309] width 24 height 24
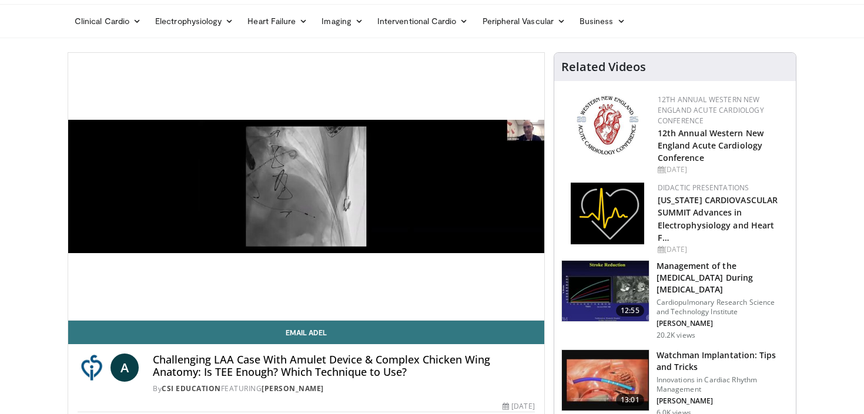
click at [79, 311] on video-js "**********" at bounding box center [306, 187] width 476 height 268
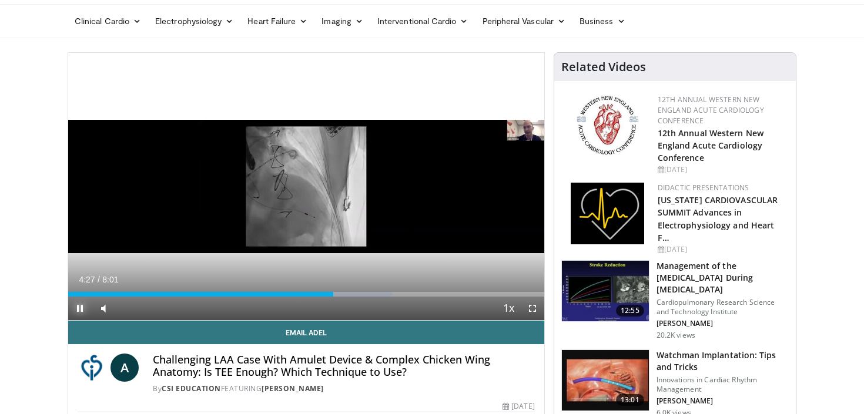
click at [78, 308] on span "Video Player" at bounding box center [80, 309] width 24 height 24
click at [322, 294] on div "Progress Bar" at bounding box center [321, 294] width 1 height 5
click at [77, 309] on span "Video Player" at bounding box center [80, 309] width 24 height 24
click at [79, 307] on video-js "**********" at bounding box center [306, 187] width 476 height 268
click at [82, 302] on span "Video Player" at bounding box center [80, 309] width 24 height 24
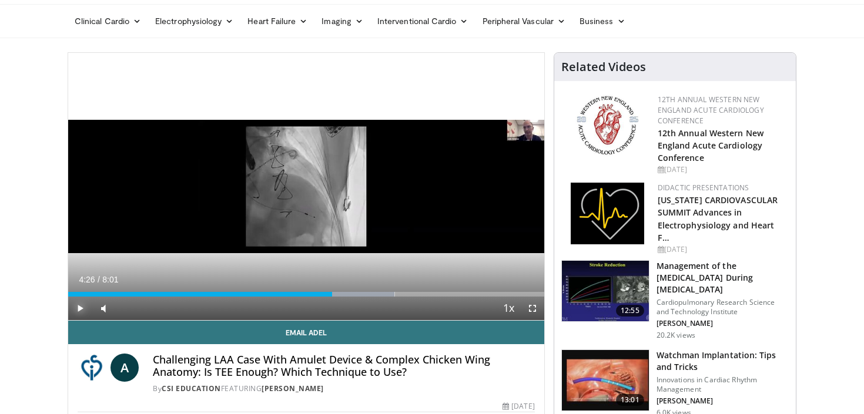
click at [80, 309] on span "Video Player" at bounding box center [80, 309] width 24 height 24
click at [80, 309] on div "10 seconds Tap to unmute" at bounding box center [306, 186] width 476 height 267
click at [80, 309] on span "Video Player" at bounding box center [80, 309] width 24 height 24
click at [326, 293] on div "Progress Bar" at bounding box center [326, 294] width 1 height 5
click at [76, 307] on span "Video Player" at bounding box center [80, 309] width 24 height 24
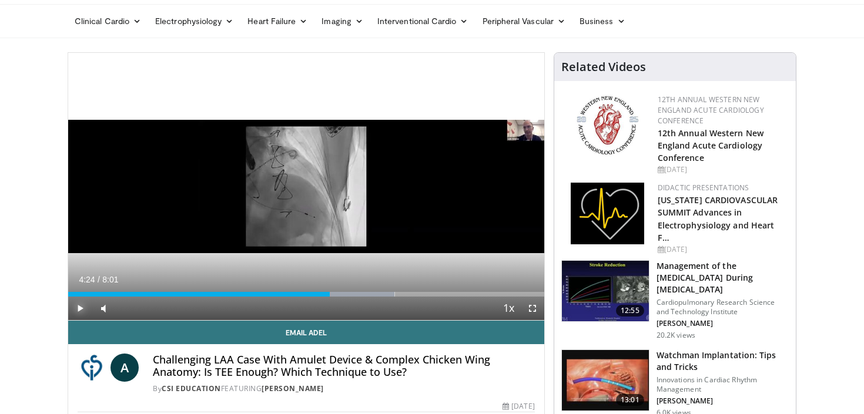
click at [79, 306] on span "Video Player" at bounding box center [80, 309] width 24 height 24
click at [79, 310] on span "Video Player" at bounding box center [80, 309] width 24 height 24
click at [81, 305] on span "Video Player" at bounding box center [80, 309] width 24 height 24
click at [79, 308] on span "Video Player" at bounding box center [80, 309] width 24 height 24
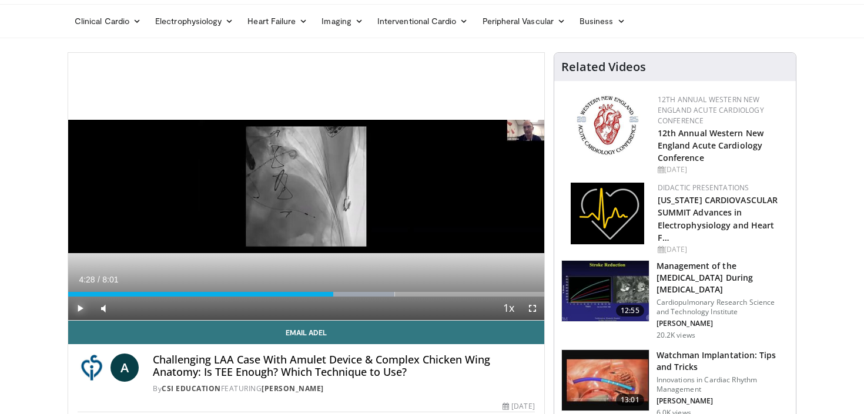
click at [79, 308] on video-js "**********" at bounding box center [306, 187] width 476 height 268
click at [80, 306] on span "Video Player" at bounding box center [80, 309] width 24 height 24
click at [363, 296] on div "Progress Bar" at bounding box center [363, 294] width 1 height 5
click at [76, 308] on span "Video Player" at bounding box center [80, 309] width 24 height 24
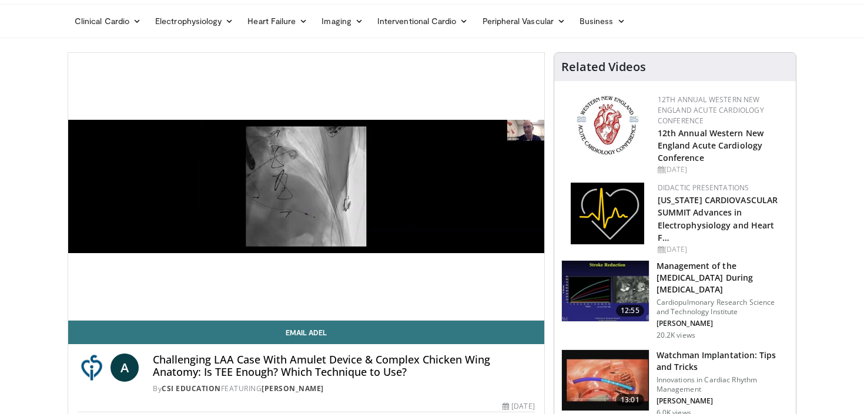
click at [79, 307] on div "10 seconds Tap to unmute" at bounding box center [306, 186] width 476 height 267
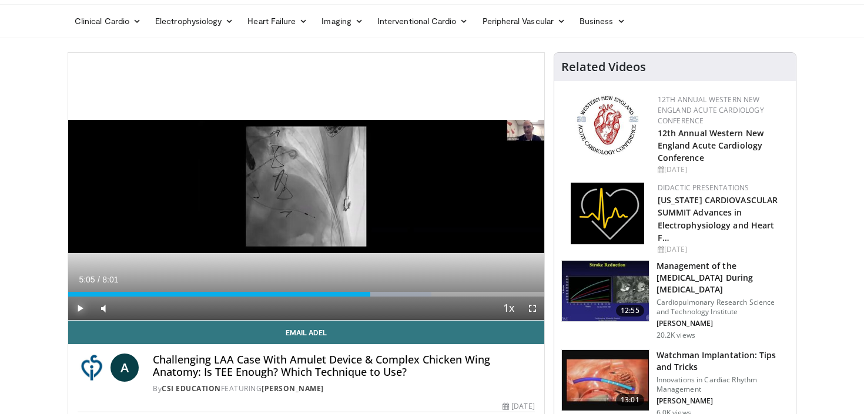
click at [80, 308] on span "Video Player" at bounding box center [80, 309] width 24 height 24
click at [80, 308] on video-js "**********" at bounding box center [306, 187] width 476 height 268
click at [80, 308] on span "Video Player" at bounding box center [80, 309] width 24 height 24
click at [365, 294] on div "Progress Bar" at bounding box center [365, 294] width 1 height 5
click at [81, 310] on span "Video Player" at bounding box center [80, 309] width 24 height 24
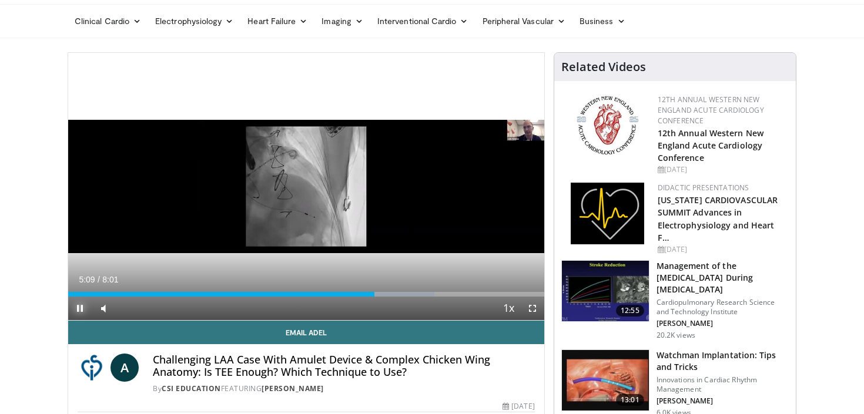
click at [78, 306] on span "Video Player" at bounding box center [80, 309] width 24 height 24
click at [76, 310] on span "Video Player" at bounding box center [80, 309] width 24 height 24
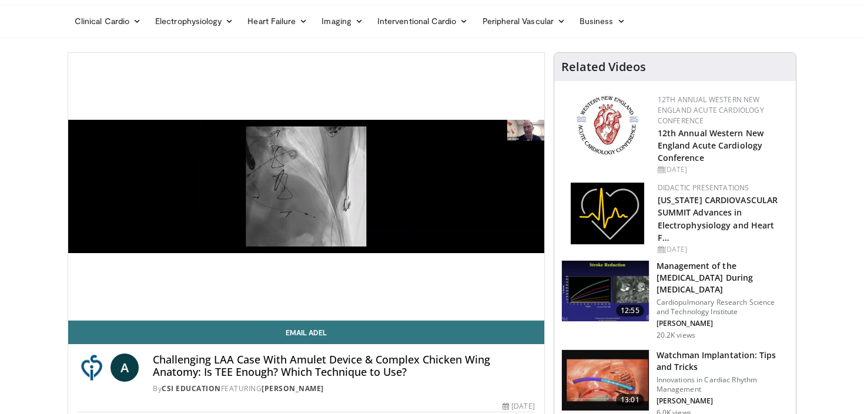
click at [76, 310] on video-js "**********" at bounding box center [306, 187] width 476 height 268
click at [82, 310] on video-js "**********" at bounding box center [306, 187] width 476 height 268
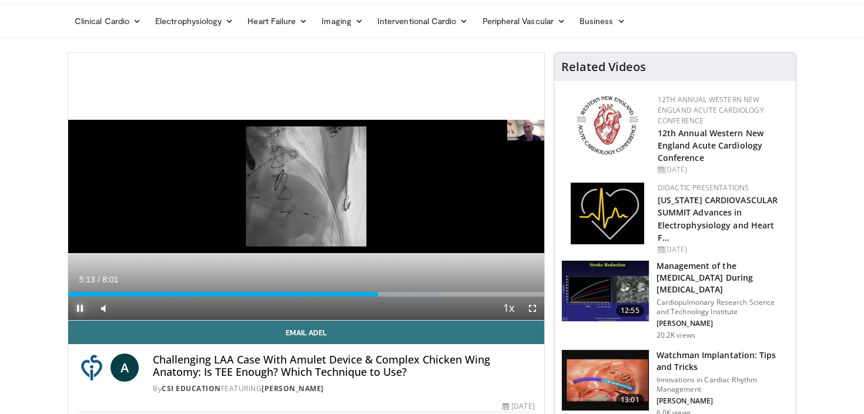
click at [80, 306] on span "Video Player" at bounding box center [80, 309] width 24 height 24
click at [373, 296] on div "Progress Bar" at bounding box center [373, 294] width 1 height 5
click at [79, 308] on span "Video Player" at bounding box center [80, 309] width 24 height 24
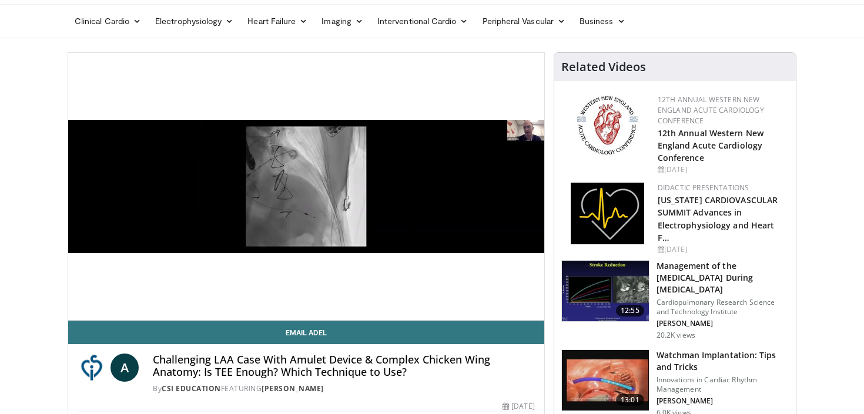
click at [79, 308] on div "10 seconds Tap to unmute" at bounding box center [306, 186] width 476 height 267
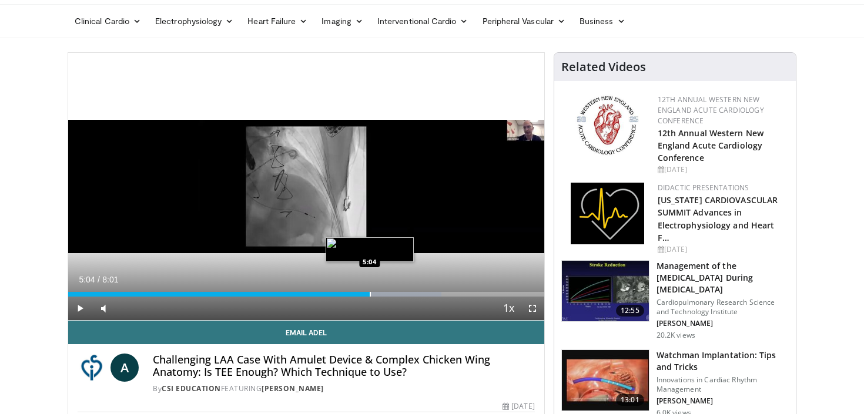
click at [370, 296] on div "Loaded : 78.37% 5:04 5:04" at bounding box center [306, 294] width 476 height 5
click at [80, 307] on span "Video Player" at bounding box center [80, 309] width 24 height 24
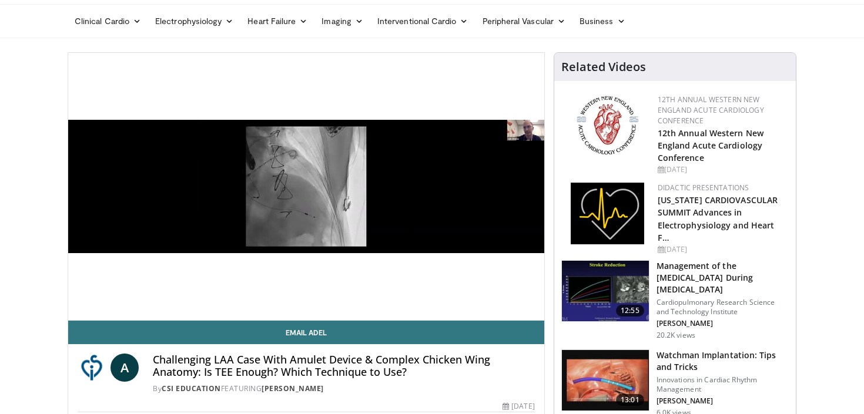
click at [81, 309] on video-js "**********" at bounding box center [306, 187] width 476 height 268
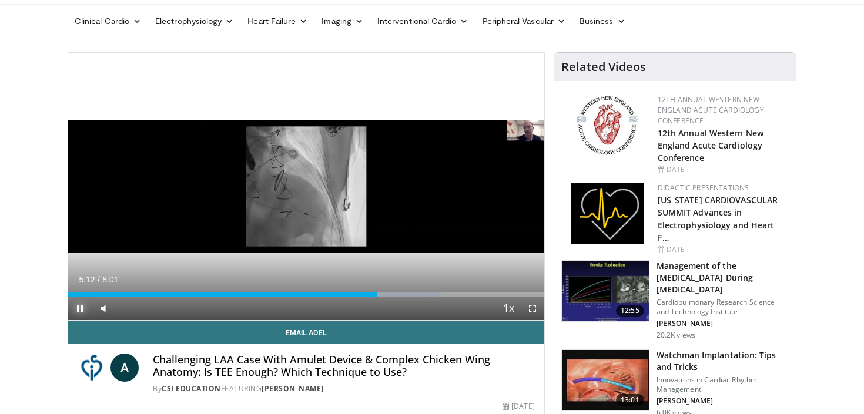
click at [79, 307] on span "Video Player" at bounding box center [80, 309] width 24 height 24
click at [372, 296] on div "5:12" at bounding box center [222, 294] width 309 height 5
click at [372, 296] on div "Loaded : 78.37% 5:12 0:07" at bounding box center [306, 294] width 476 height 5
click at [75, 311] on span "Video Player" at bounding box center [80, 309] width 24 height 24
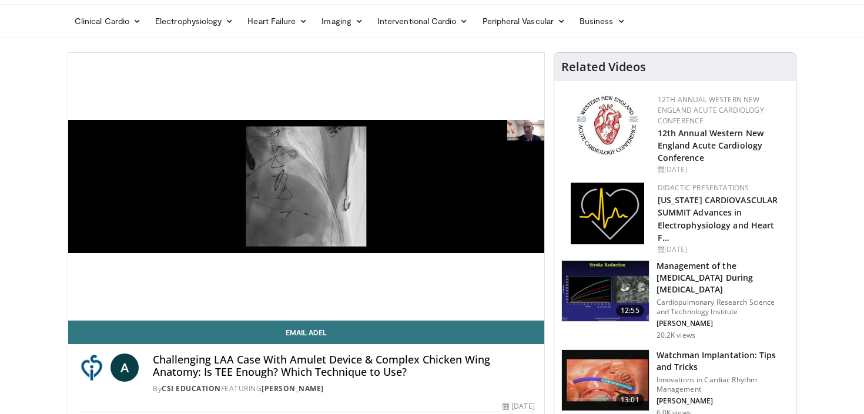
click at [79, 306] on div "10 seconds Tap to unmute" at bounding box center [306, 186] width 476 height 267
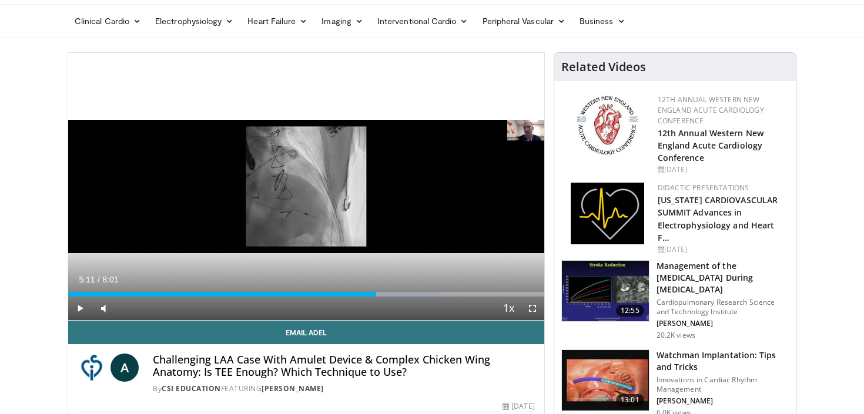
click at [373, 296] on div "5:11" at bounding box center [222, 294] width 308 height 5
click at [373, 296] on div "Loaded : 78.37% 5:11 1:40" at bounding box center [306, 294] width 476 height 5
click at [81, 306] on span "Video Player" at bounding box center [80, 309] width 24 height 24
click at [81, 307] on span "Video Player" at bounding box center [80, 309] width 24 height 24
click at [76, 310] on span "Video Player" at bounding box center [80, 309] width 24 height 24
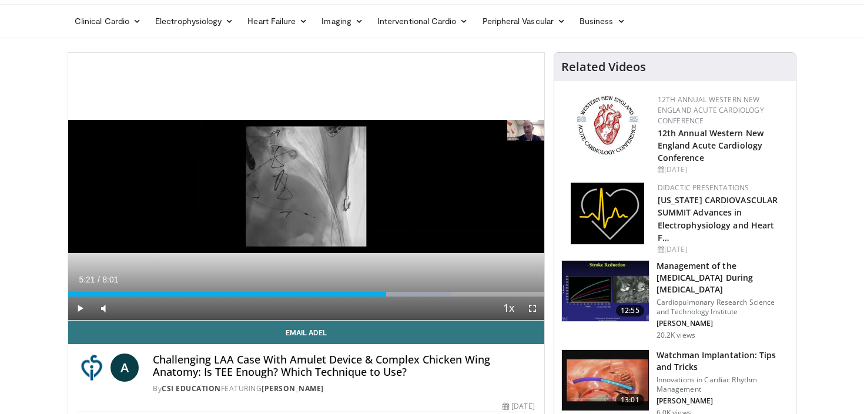
click at [76, 310] on video-js "**********" at bounding box center [306, 187] width 476 height 268
click at [384, 295] on div "Progress Bar" at bounding box center [384, 294] width 1 height 5
click at [78, 307] on span "Video Player" at bounding box center [80, 309] width 24 height 24
click at [390, 296] on div "Loaded : 81.08% 5:29 5:25" at bounding box center [306, 294] width 476 height 5
click at [78, 306] on span "Video Player" at bounding box center [80, 309] width 24 height 24
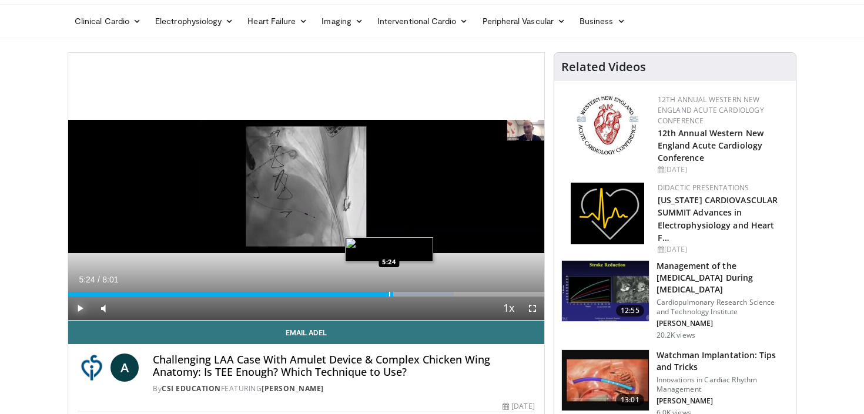
click at [389, 295] on div "Progress Bar" at bounding box center [389, 294] width 1 height 5
click at [384, 295] on div "5:26" at bounding box center [226, 294] width 317 height 5
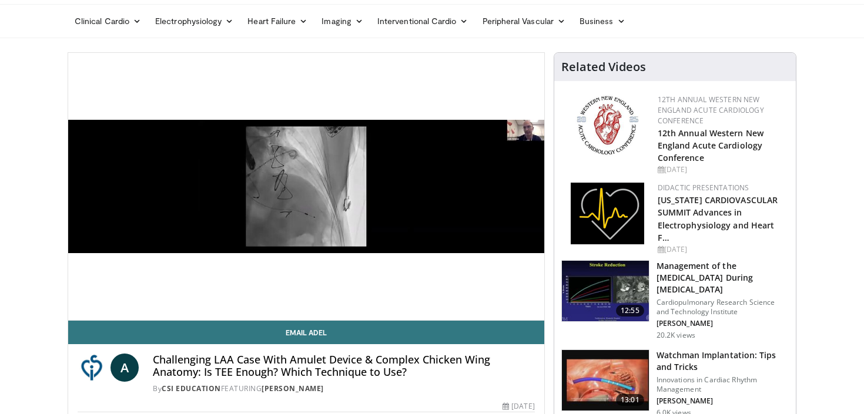
click at [80, 309] on video-js "**********" at bounding box center [306, 187] width 476 height 268
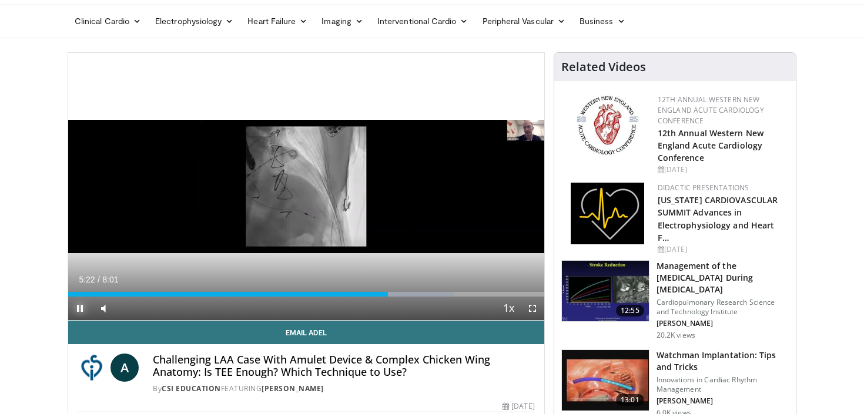
click at [83, 307] on span "Video Player" at bounding box center [80, 309] width 24 height 24
click at [82, 312] on span "Video Player" at bounding box center [80, 309] width 24 height 24
click at [82, 306] on span "Video Player" at bounding box center [80, 309] width 24 height 24
click at [80, 306] on span "Video Player" at bounding box center [80, 309] width 24 height 24
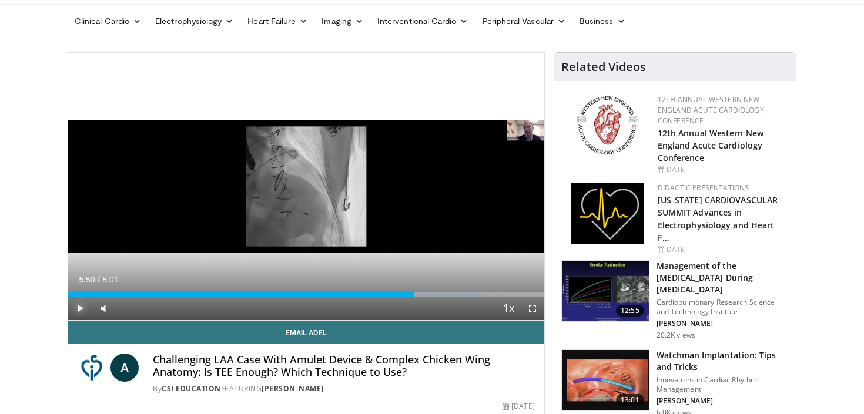
click at [79, 308] on span "Video Player" at bounding box center [80, 309] width 24 height 24
click at [81, 305] on span "Video Player" at bounding box center [80, 309] width 24 height 24
click at [428, 296] on div "Progress Bar" at bounding box center [428, 294] width 1 height 5
click at [83, 306] on span "Video Player" at bounding box center [80, 309] width 24 height 24
click at [78, 312] on span "Video Player" at bounding box center [80, 309] width 24 height 24
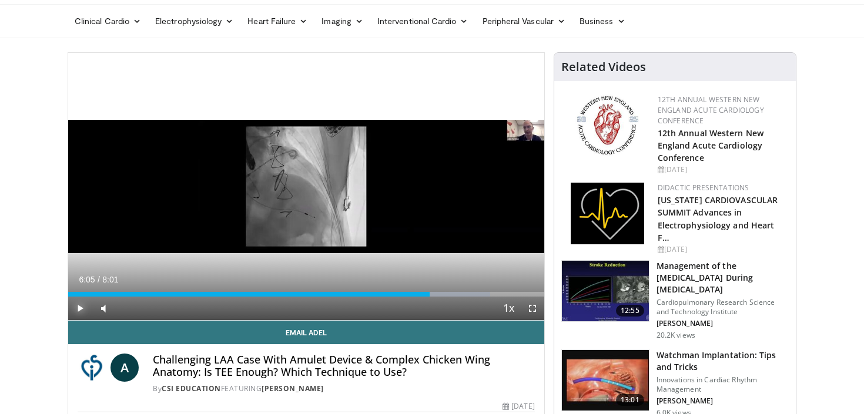
click at [78, 304] on span "Video Player" at bounding box center [80, 309] width 24 height 24
click at [79, 308] on span "Video Player" at bounding box center [80, 309] width 24 height 24
